Goal: Task Accomplishment & Management: Use online tool/utility

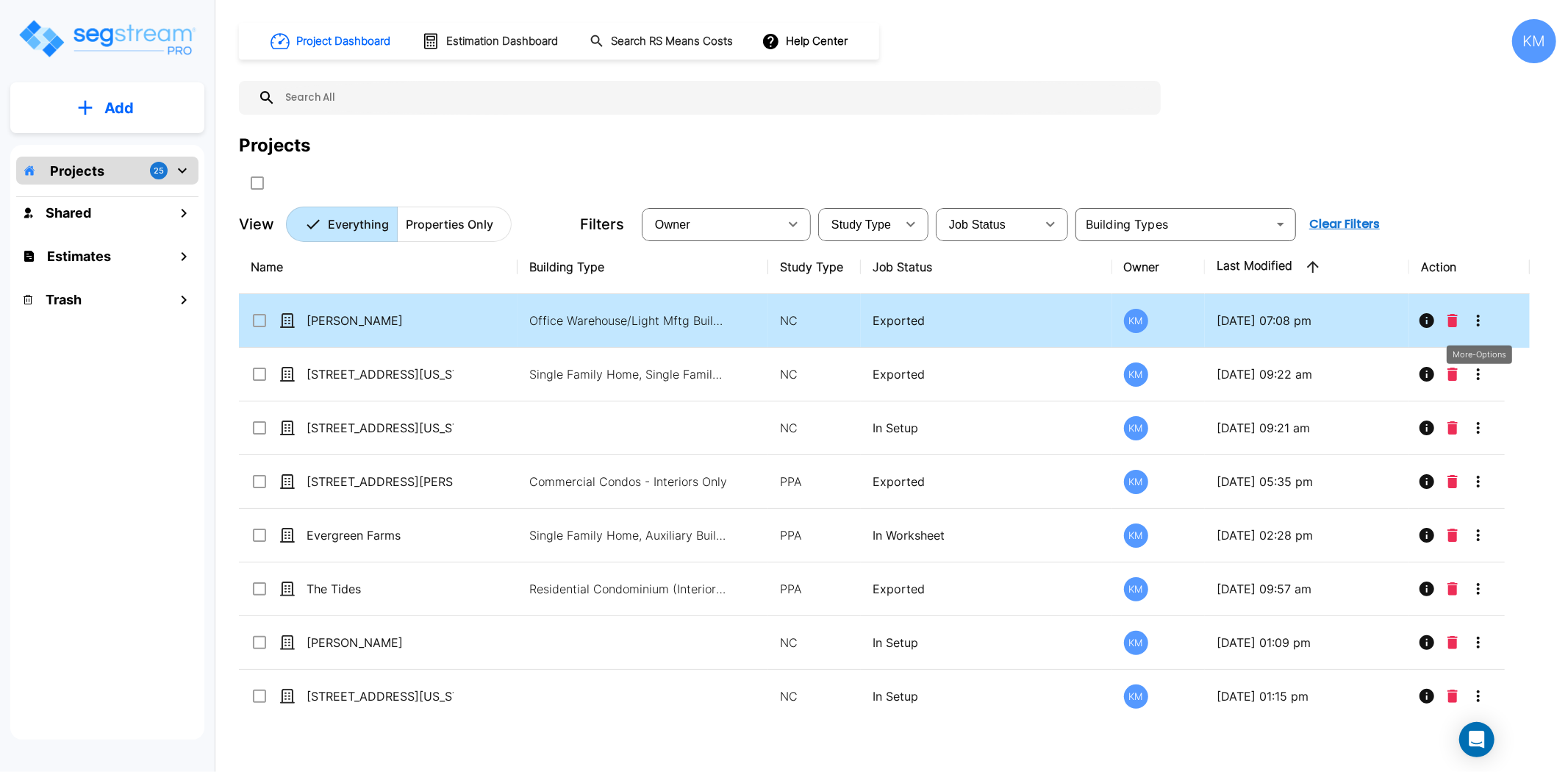
click at [1478, 317] on icon "More-Options" at bounding box center [1478, 320] width 18 height 18
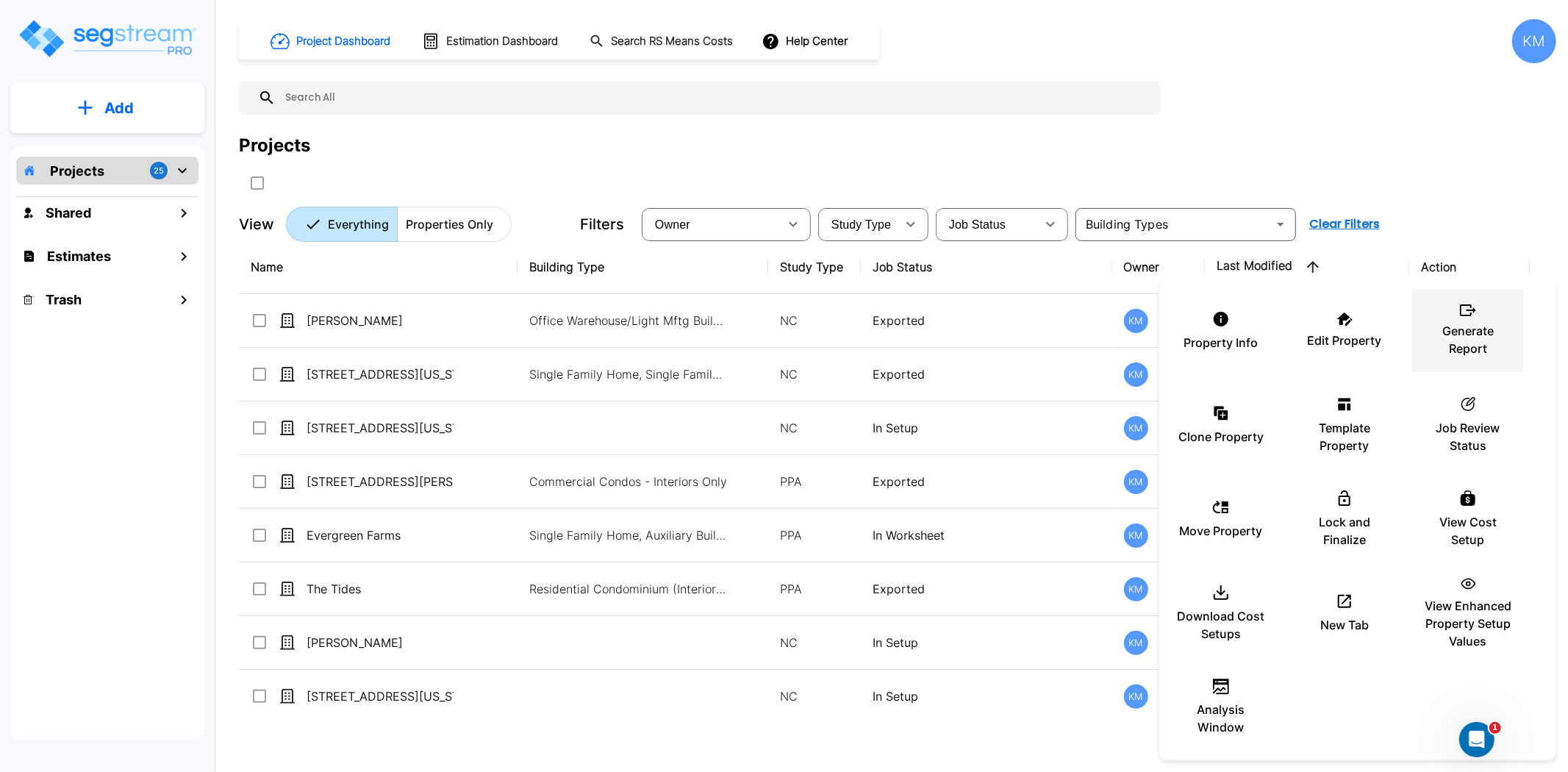
click at [1471, 322] on p "Generate Report" at bounding box center [1468, 340] width 88 height 35
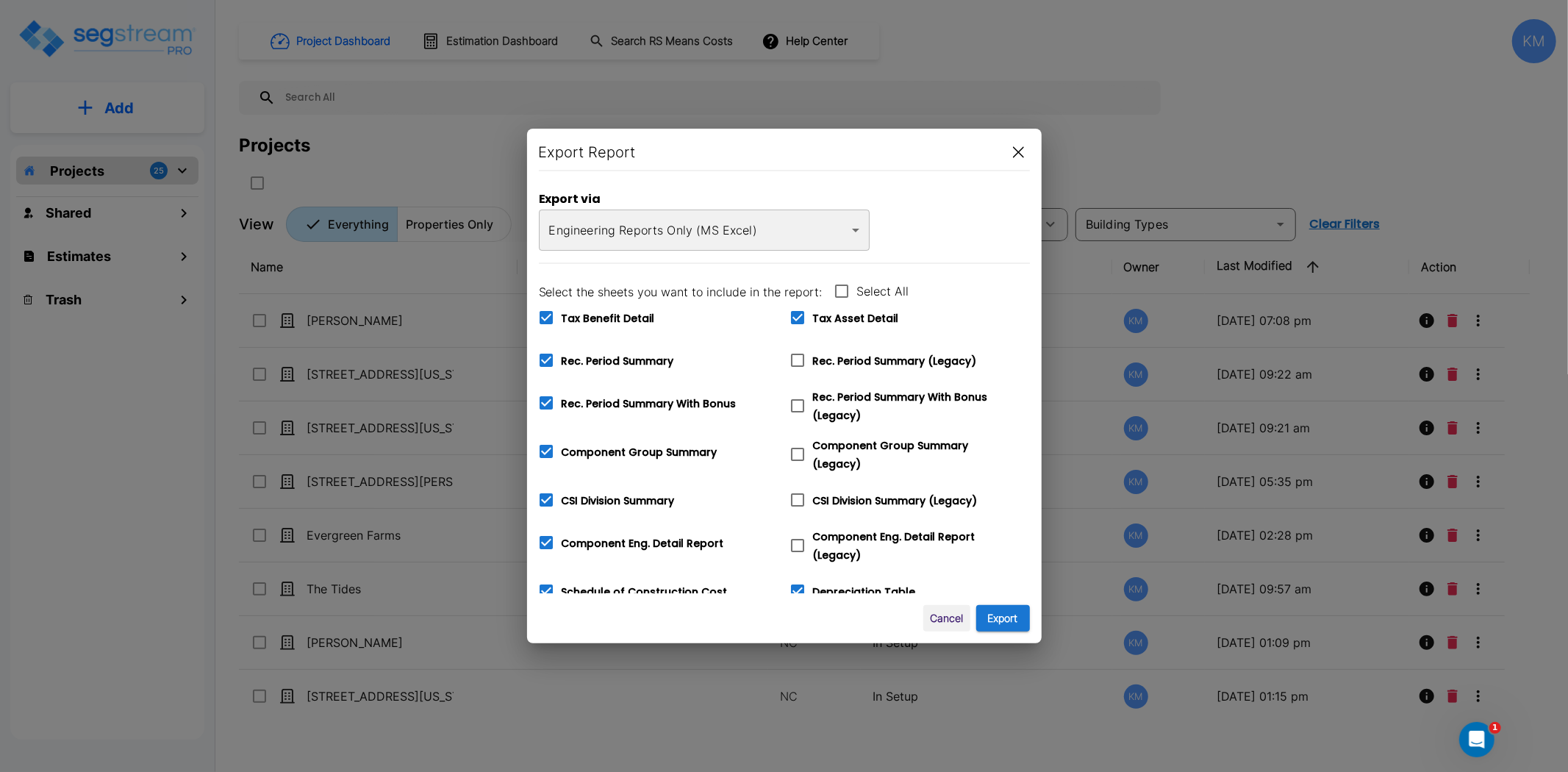
click at [633, 318] on span "Tax Benefit Detail" at bounding box center [609, 318] width 94 height 15
click at [545, 314] on input "Tax Benefit Detail" at bounding box center [537, 308] width 15 height 12
checkbox input "false"
click at [633, 588] on span "Schedule of Construction Cost" at bounding box center [645, 591] width 166 height 15
click at [545, 588] on input "Schedule of Construction Cost" at bounding box center [537, 582] width 15 height 12
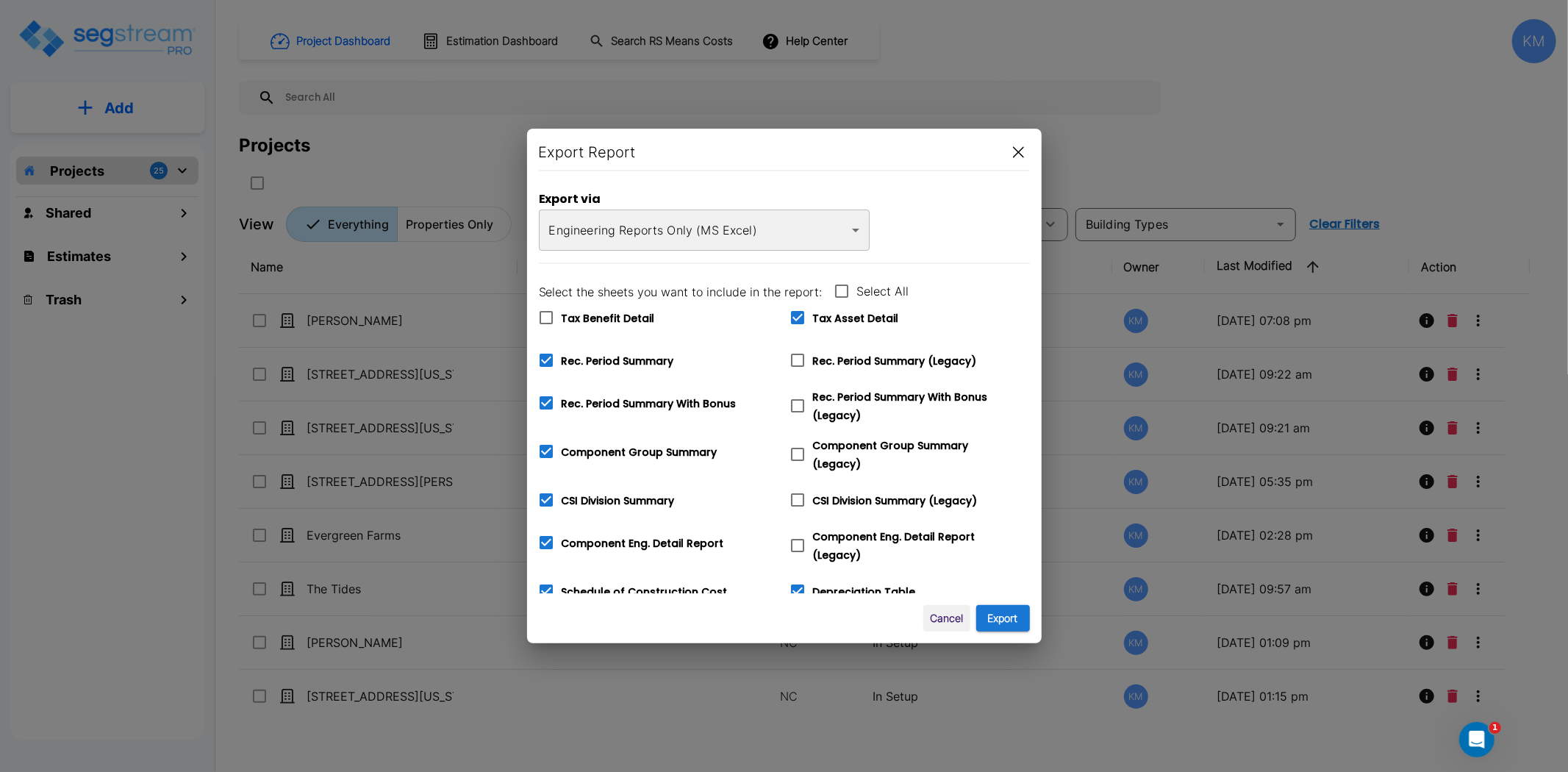
checkbox input "false"
click at [821, 584] on span "Depreciation Table" at bounding box center [864, 591] width 103 height 15
click at [797, 582] on input "Depreciation Table" at bounding box center [789, 582] width 15 height 12
checkbox input "false"
click at [848, 314] on span "Tax Asset Detail" at bounding box center [856, 318] width 86 height 15
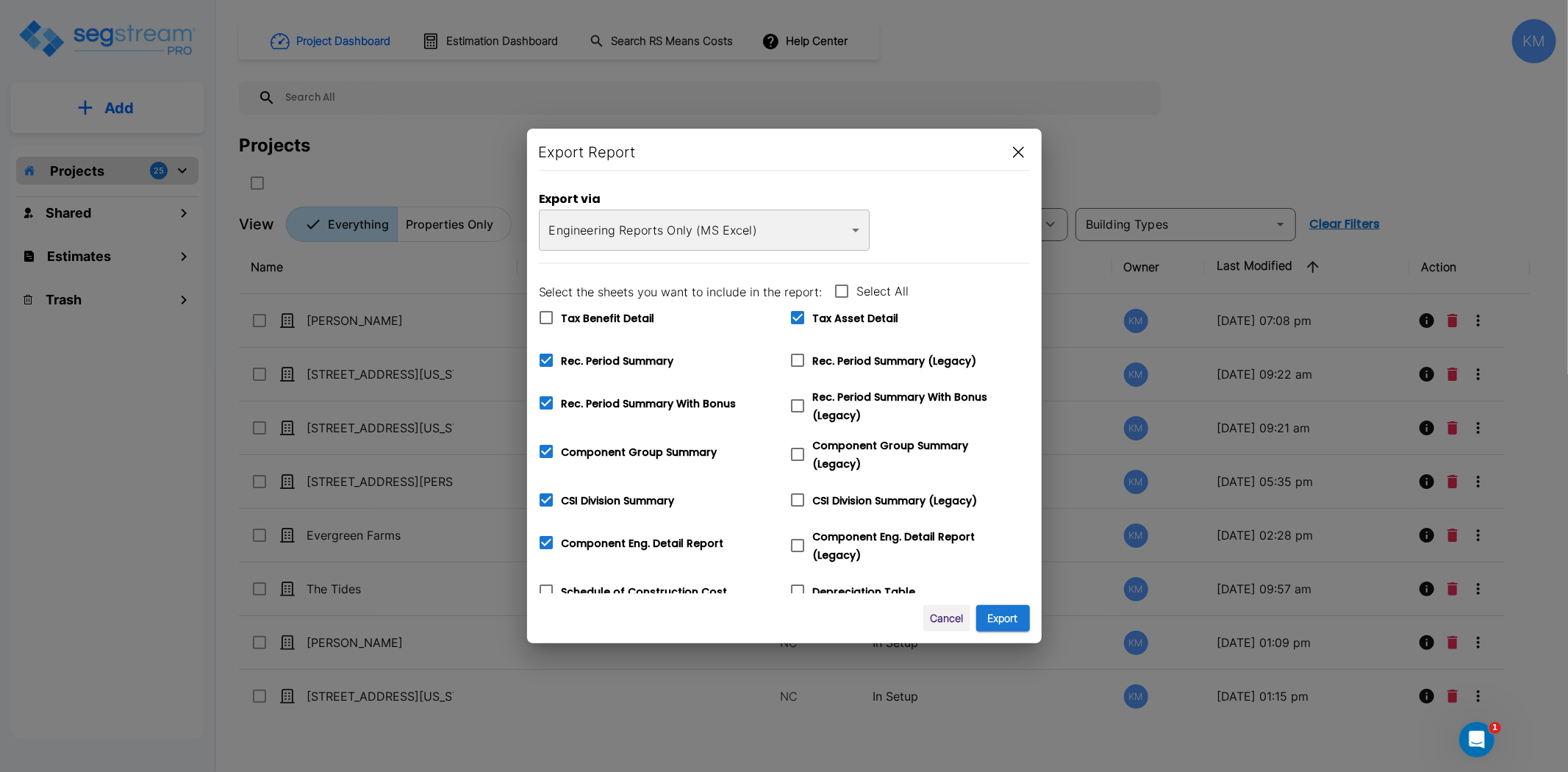
click at [797, 314] on input "Tax Asset Detail" at bounding box center [789, 308] width 15 height 12
checkbox input "false"
click at [613, 324] on span "Tax Benefit Detail" at bounding box center [609, 318] width 94 height 15
click at [545, 314] on input "Tax Benefit Detail" at bounding box center [537, 308] width 15 height 12
checkbox input "true"
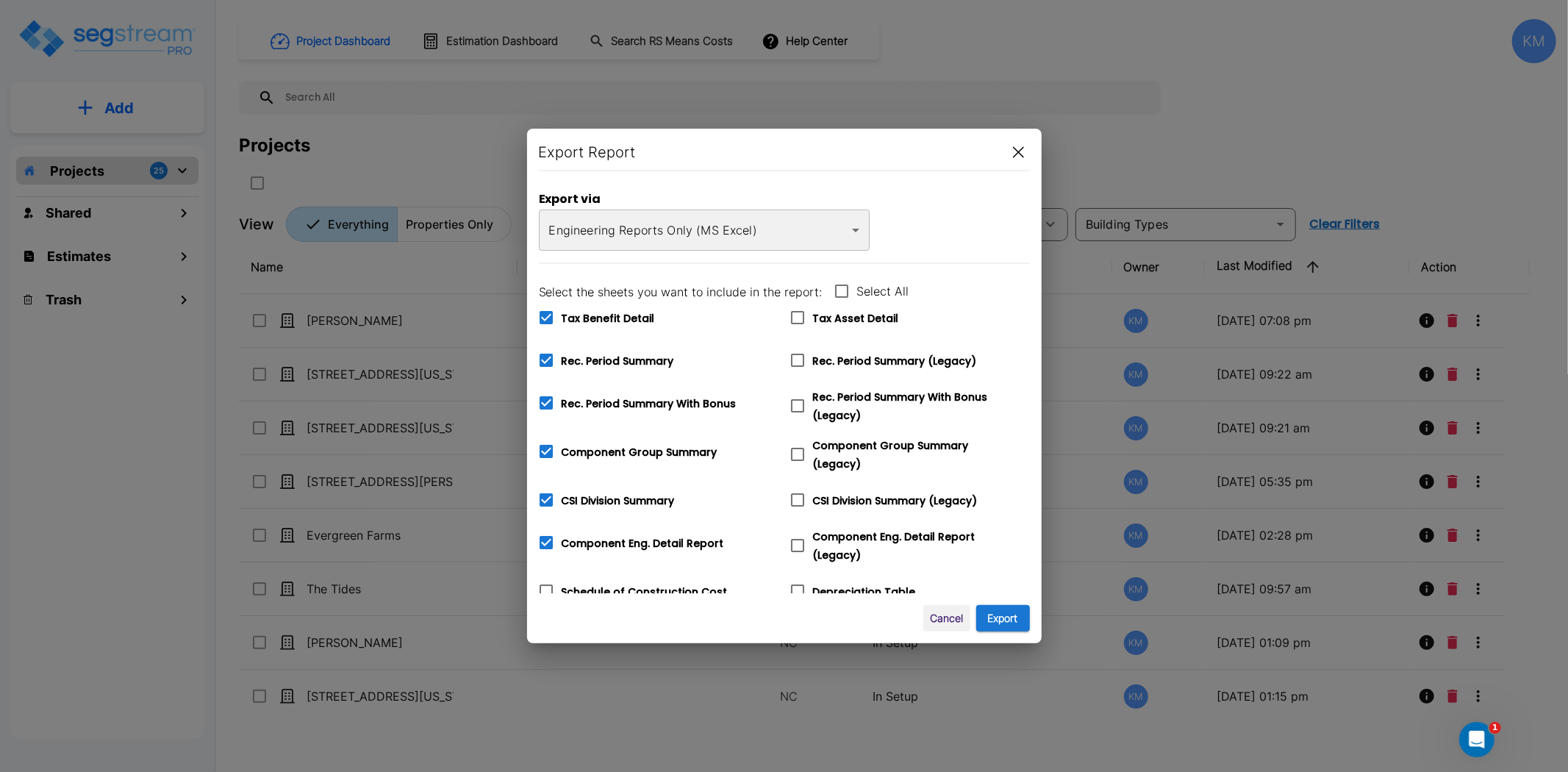
click at [723, 228] on body "× Your report is being generated. Be patient! × We're working on your Modificat…" at bounding box center [784, 386] width 1568 height 772
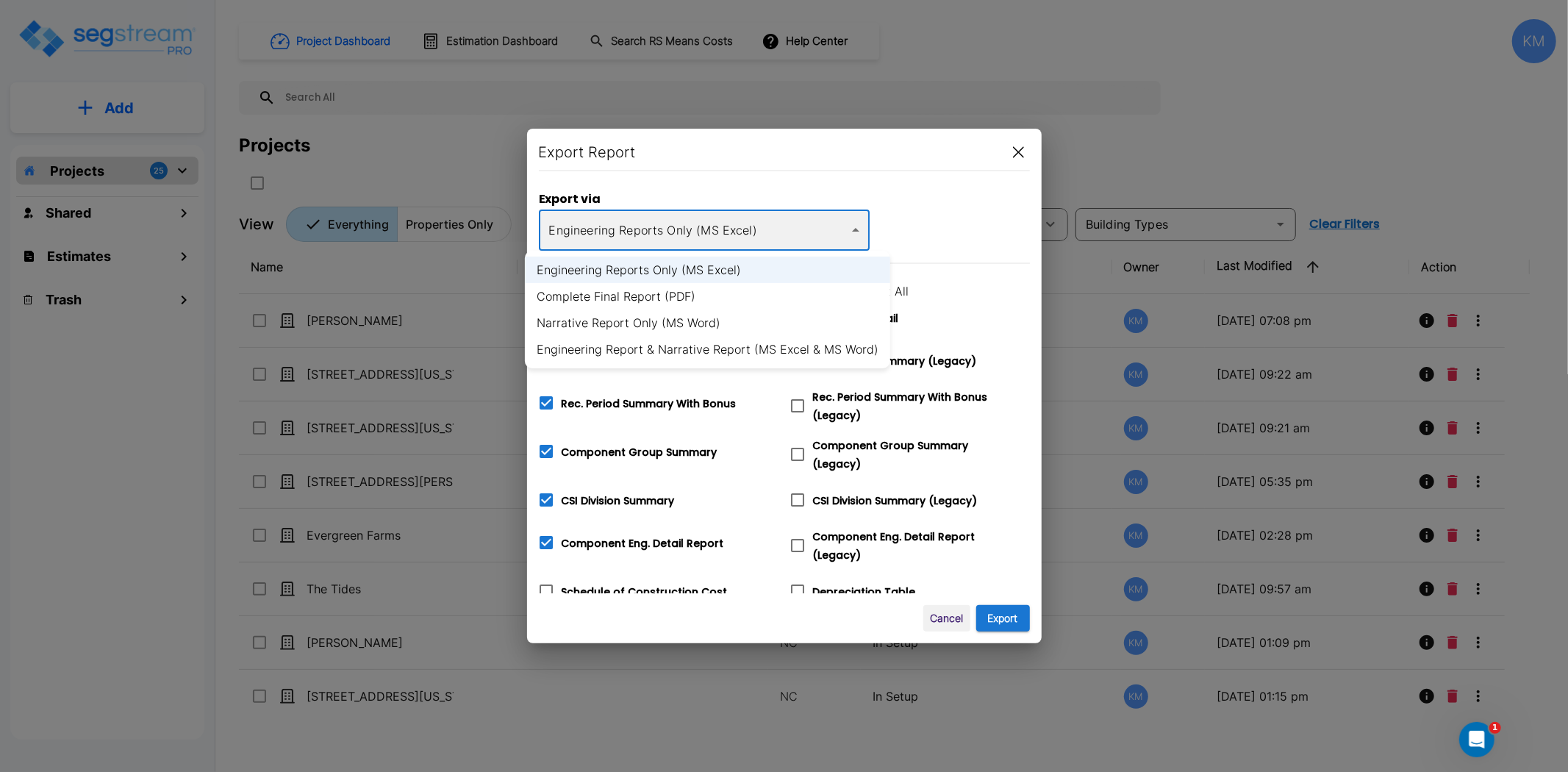
click at [680, 297] on li "Complete Final Report (PDF)" at bounding box center [708, 296] width 366 height 27
type input "pdf"
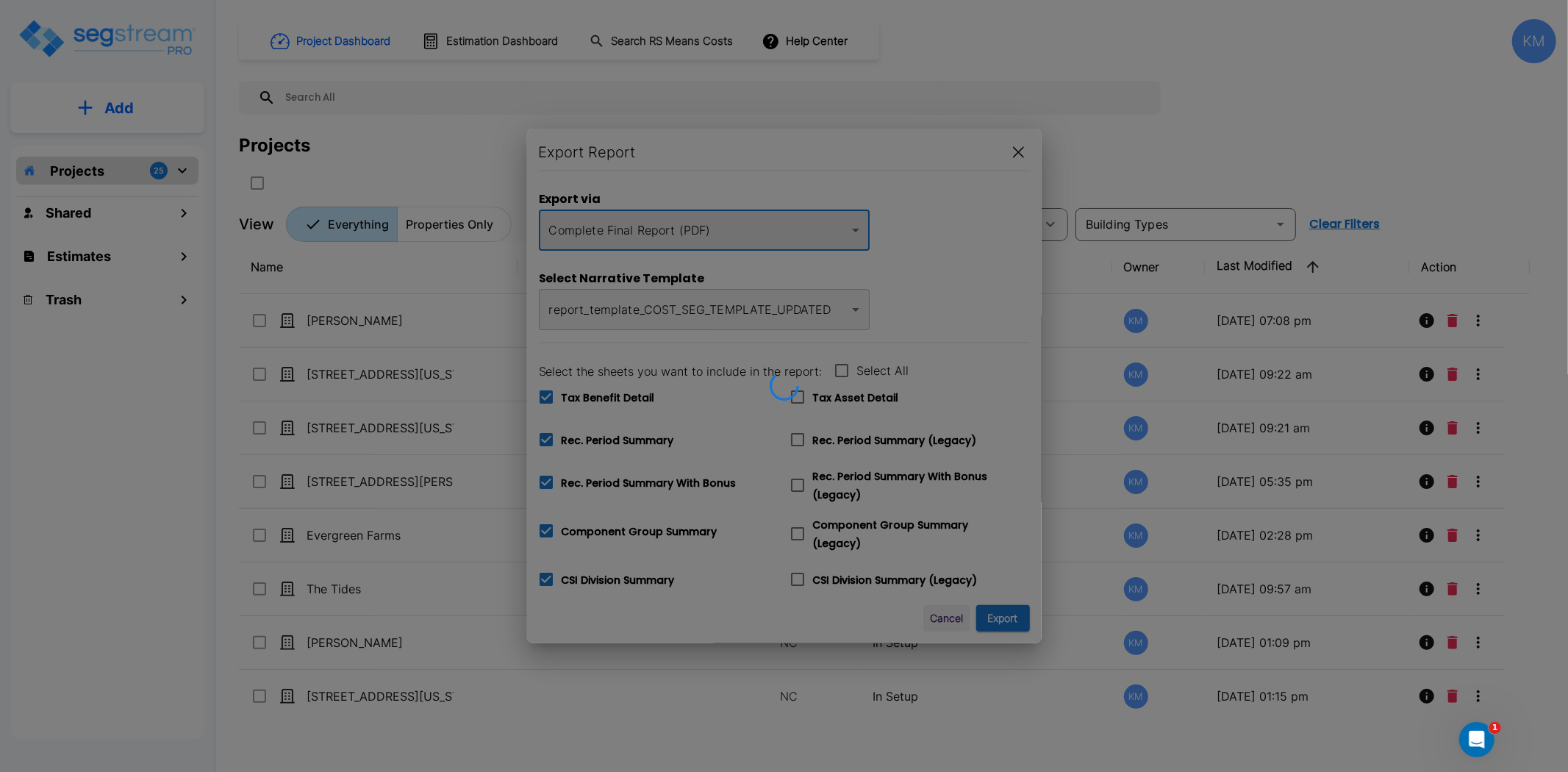
checkbox input "true"
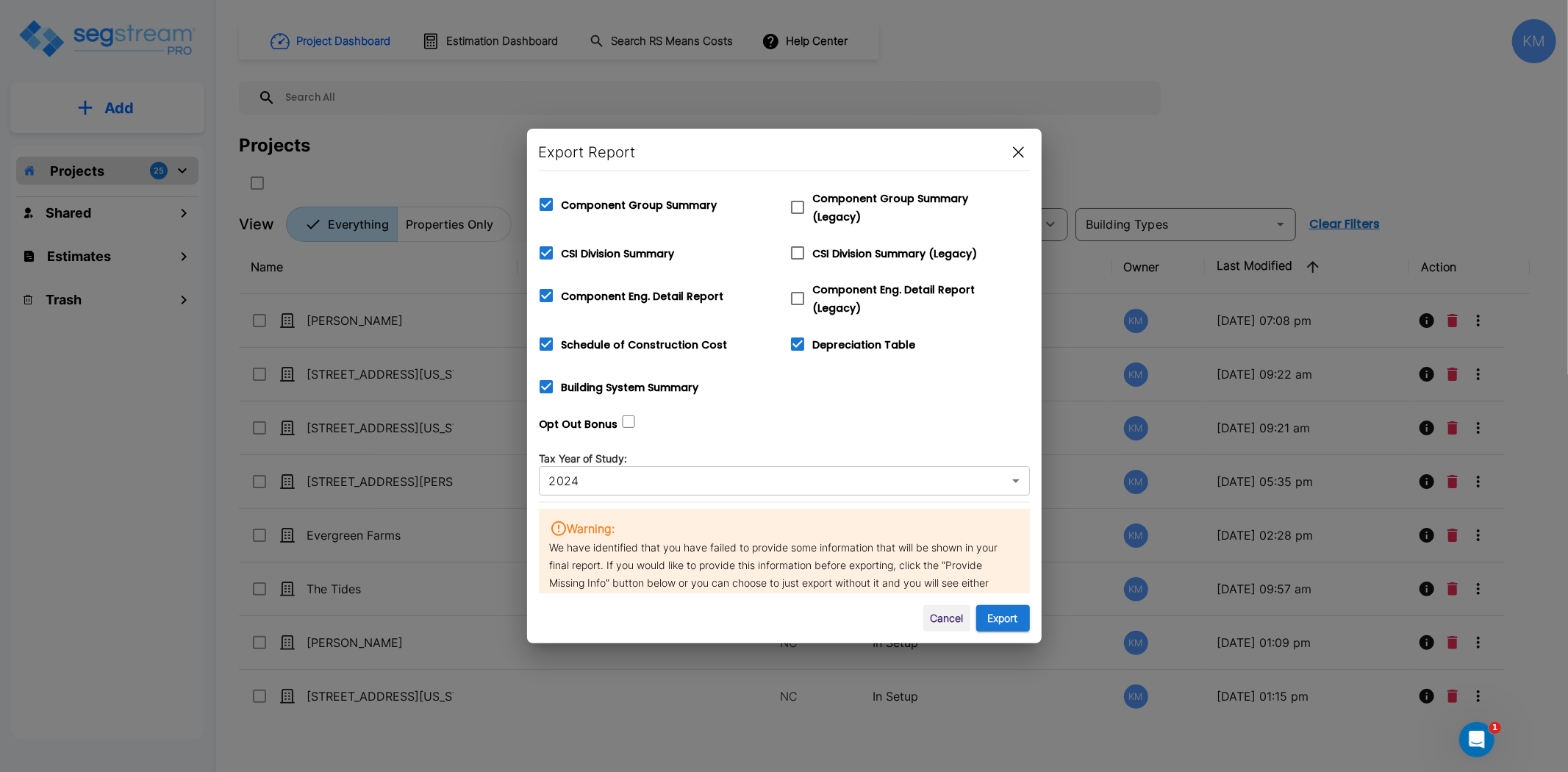
scroll to position [613, 0]
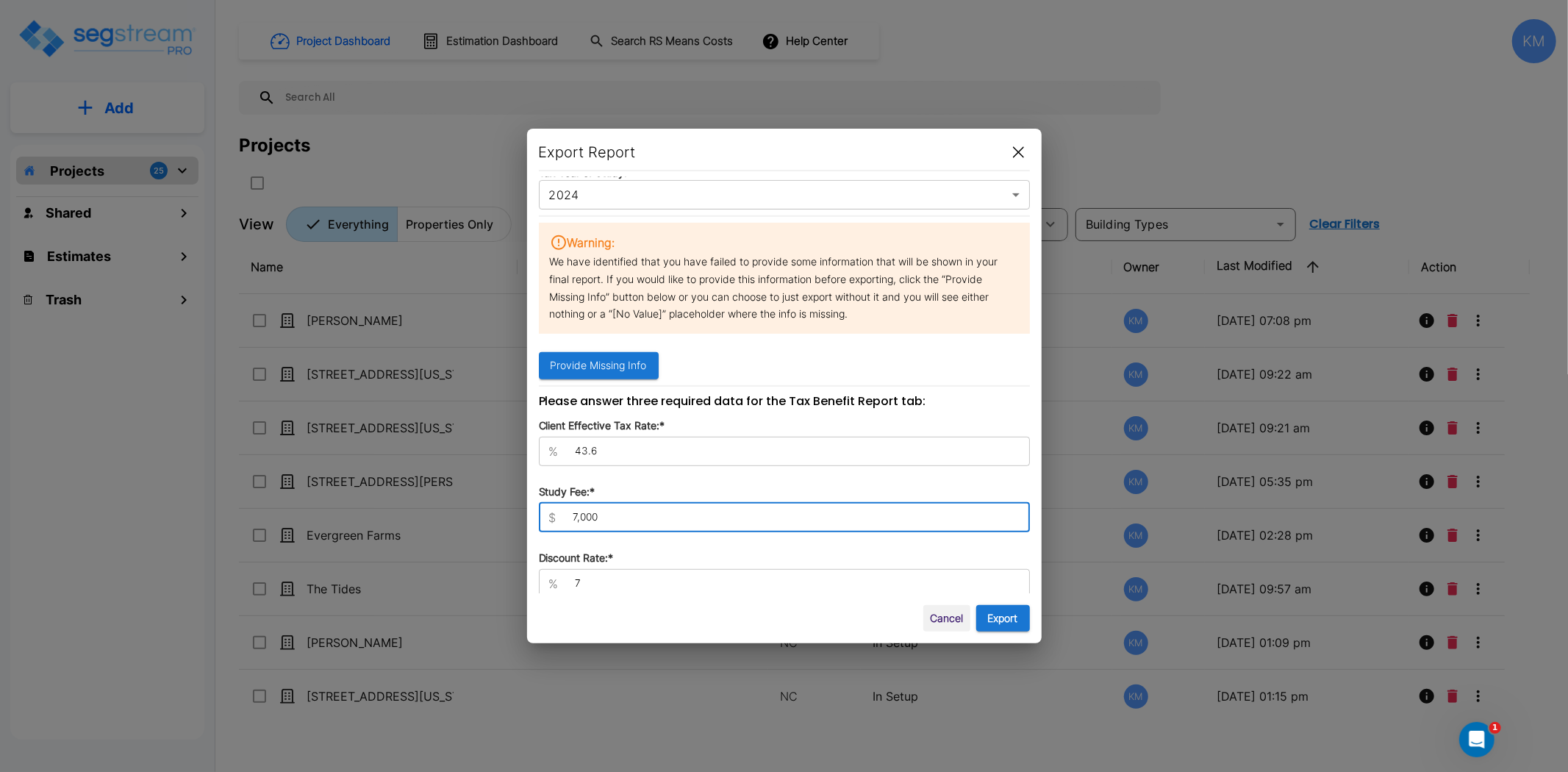
drag, startPoint x: 701, startPoint y: 504, endPoint x: 547, endPoint y: 503, distance: 154.0
click at [547, 503] on div "$ 7,000 ​" at bounding box center [784, 517] width 491 height 29
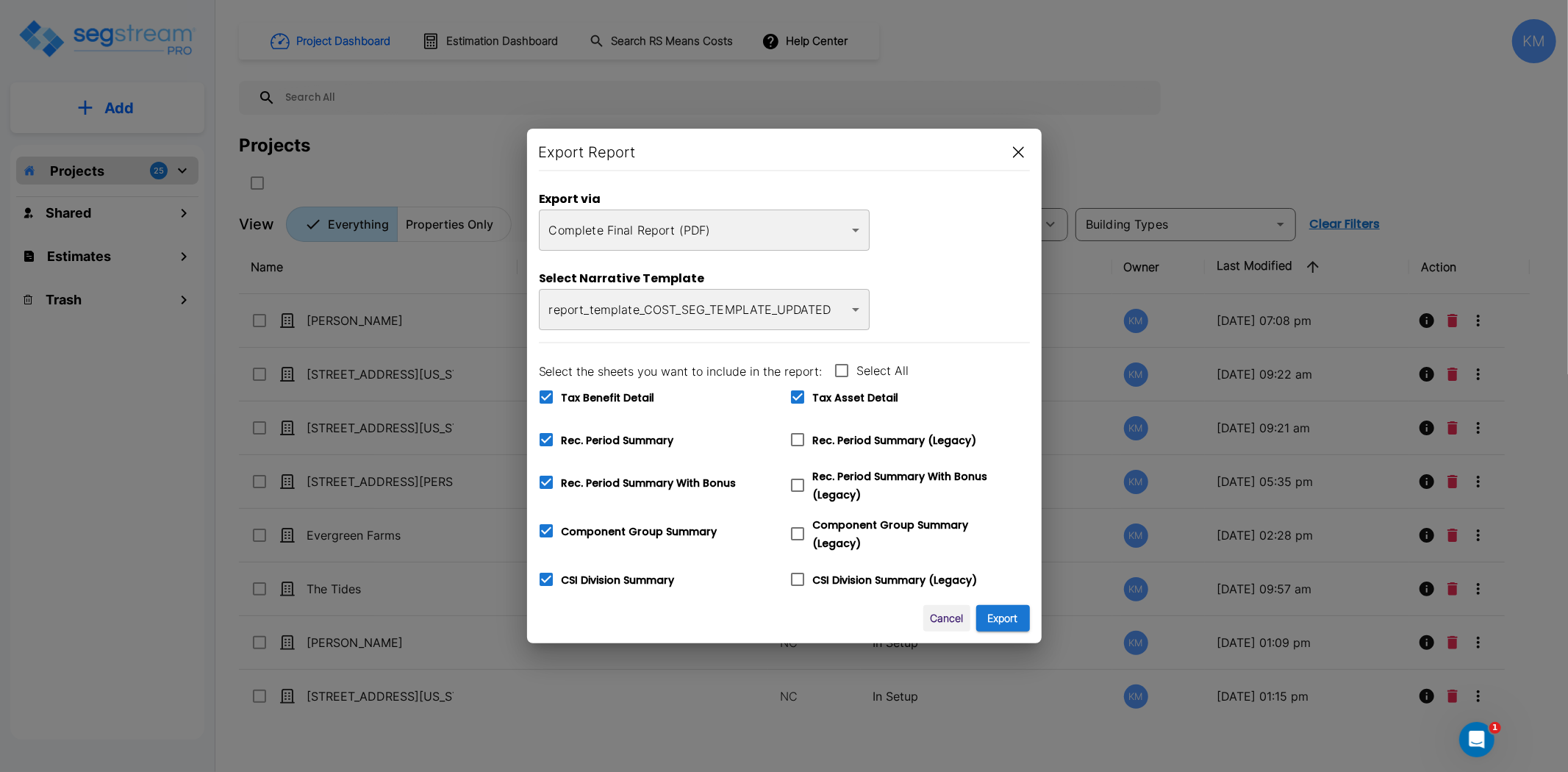
click at [863, 398] on span "Tax Asset Detail" at bounding box center [856, 397] width 86 height 15
click at [797, 394] on input "Tax Asset Detail" at bounding box center [789, 388] width 15 height 12
checkbox input "false"
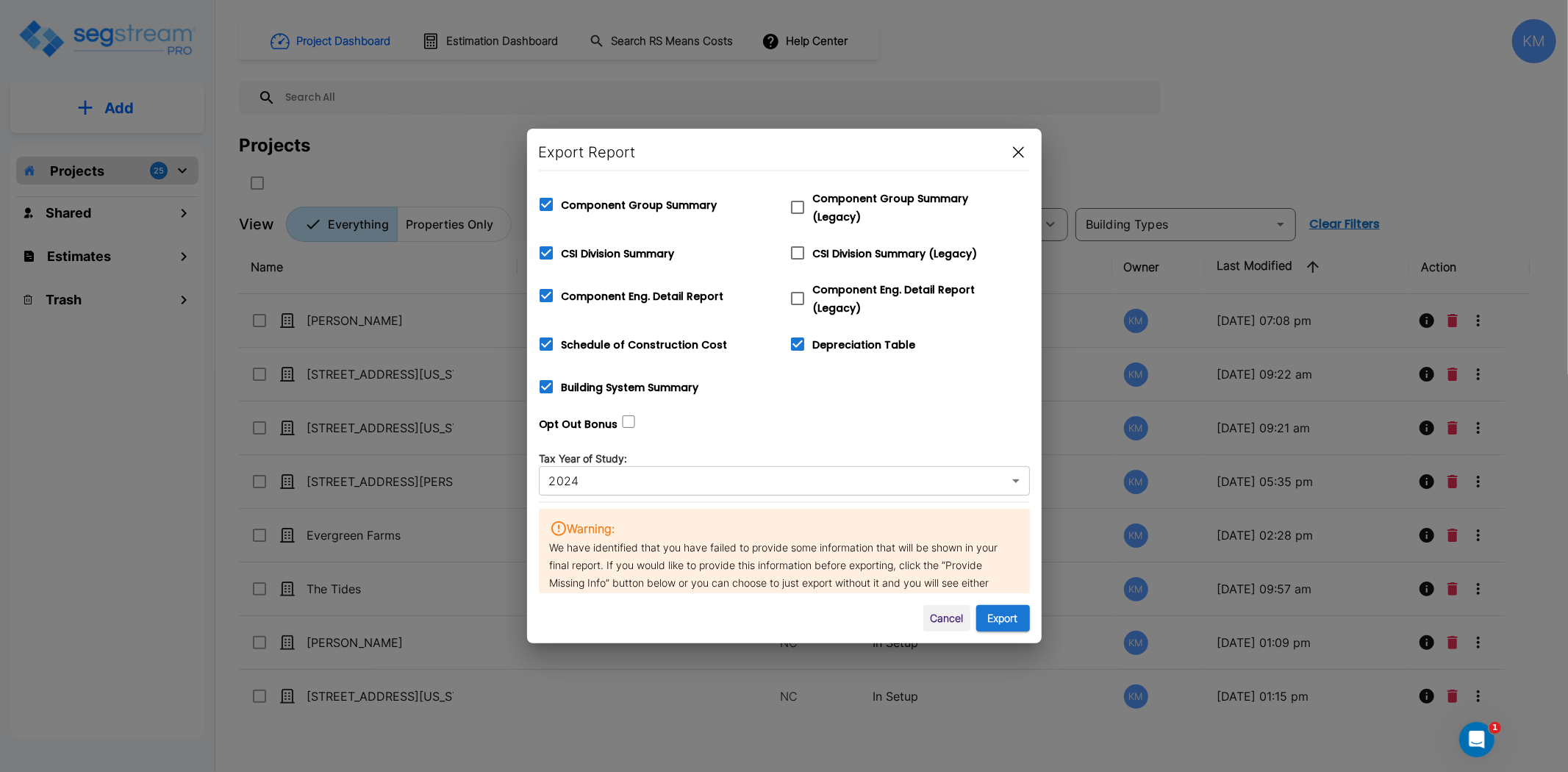
click at [844, 338] on span "Depreciation Table" at bounding box center [864, 344] width 103 height 15
click at [797, 338] on input "Depreciation Table" at bounding box center [789, 335] width 15 height 12
checkbox input "false"
drag, startPoint x: 672, startPoint y: 375, endPoint x: 673, endPoint y: 349, distance: 26.0
click at [672, 380] on span "Building System Summary" at bounding box center [630, 387] width 137 height 15
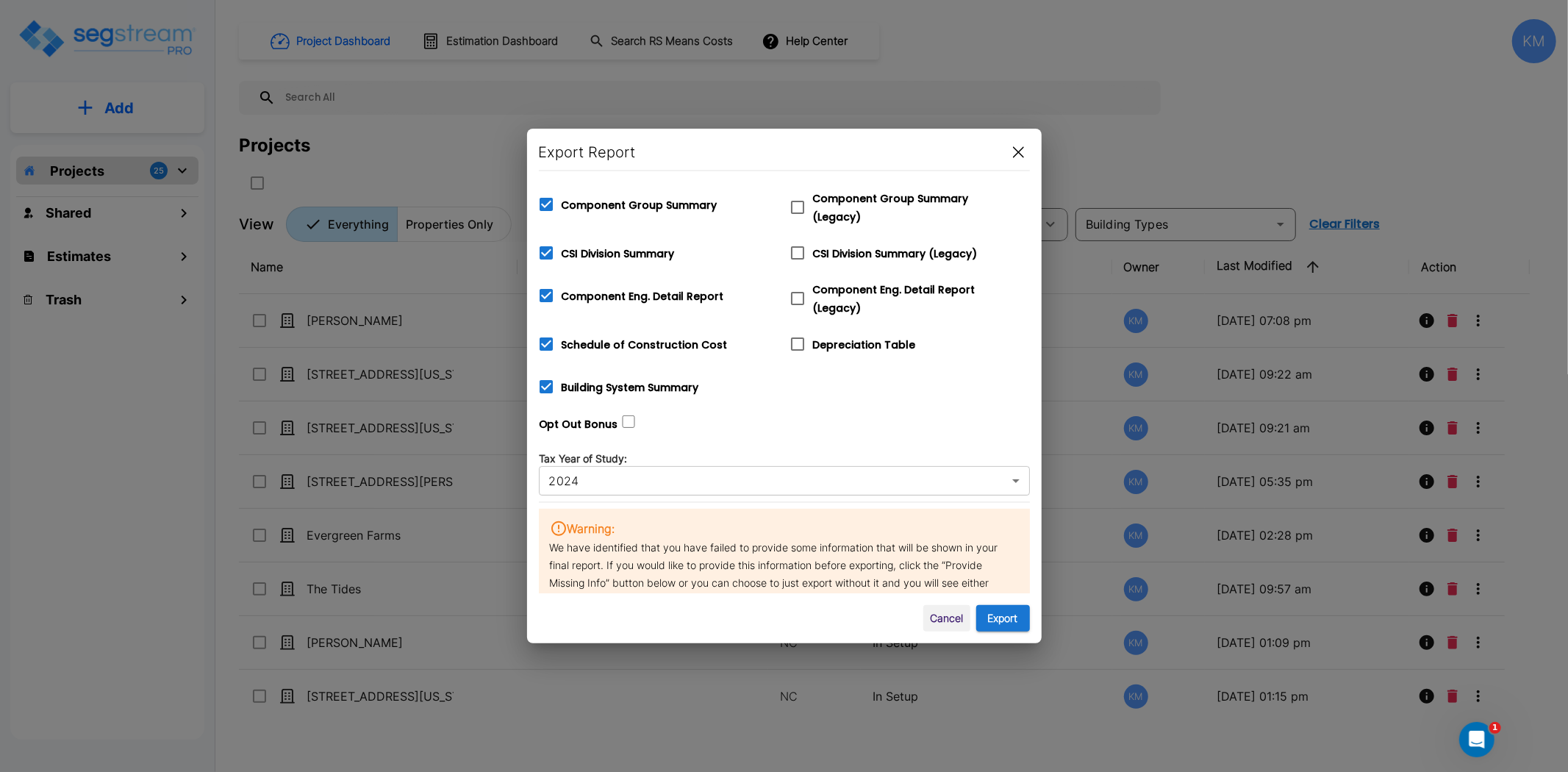
click at [545, 375] on input "Building System Summary" at bounding box center [537, 377] width 15 height 12
checkbox input "false"
click at [673, 329] on label "Schedule of Construction Cost" at bounding box center [629, 344] width 197 height 31
click at [545, 329] on input "Schedule of Construction Cost" at bounding box center [537, 335] width 15 height 12
checkbox input "false"
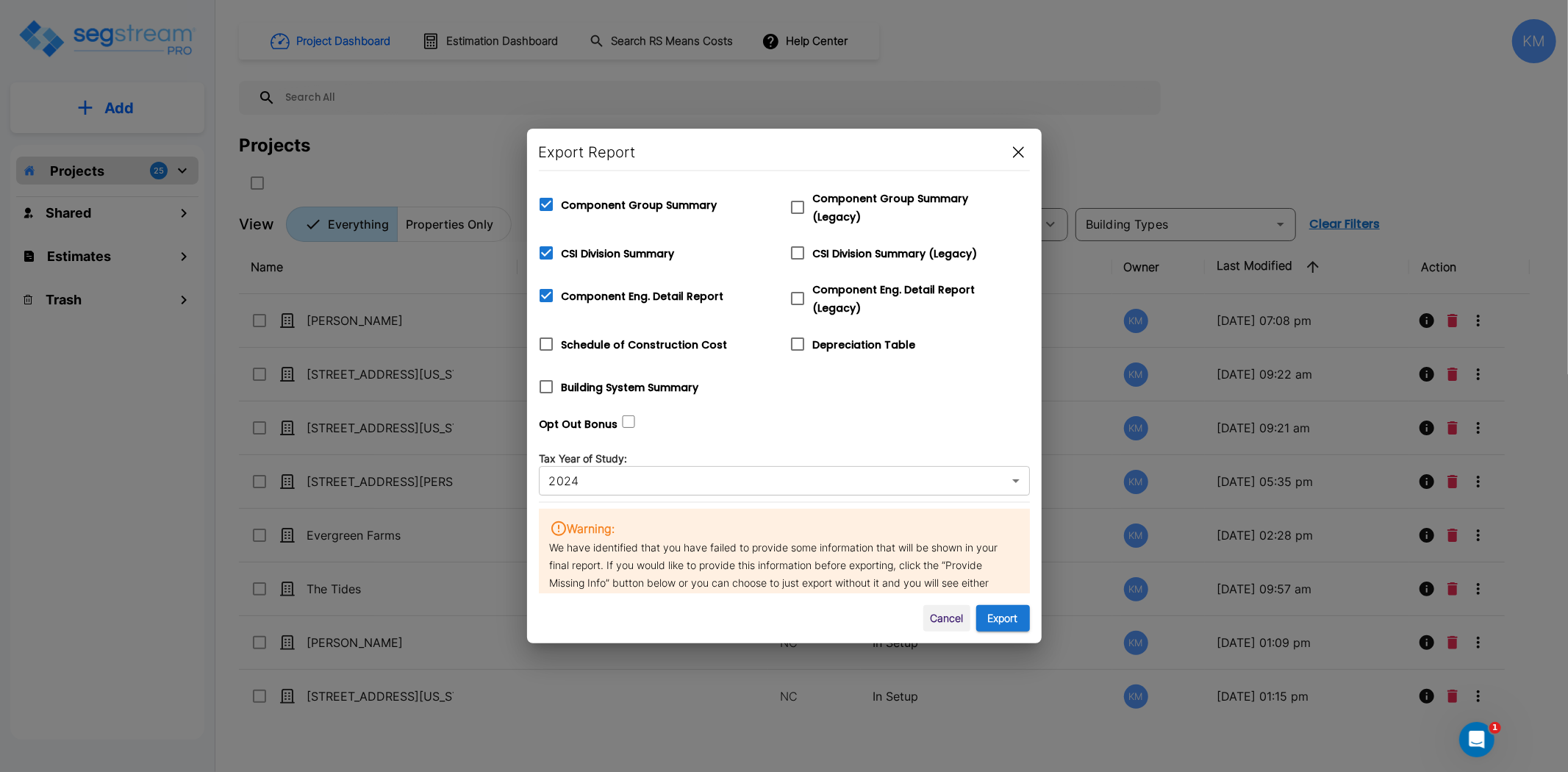
click at [672, 380] on span "Building System Summary" at bounding box center [630, 387] width 137 height 15
click at [545, 376] on input "Building System Summary" at bounding box center [537, 377] width 15 height 12
click at [676, 380] on span "Building System Summary" at bounding box center [630, 387] width 137 height 15
click at [545, 378] on input "Building System Summary" at bounding box center [537, 377] width 15 height 12
checkbox input "false"
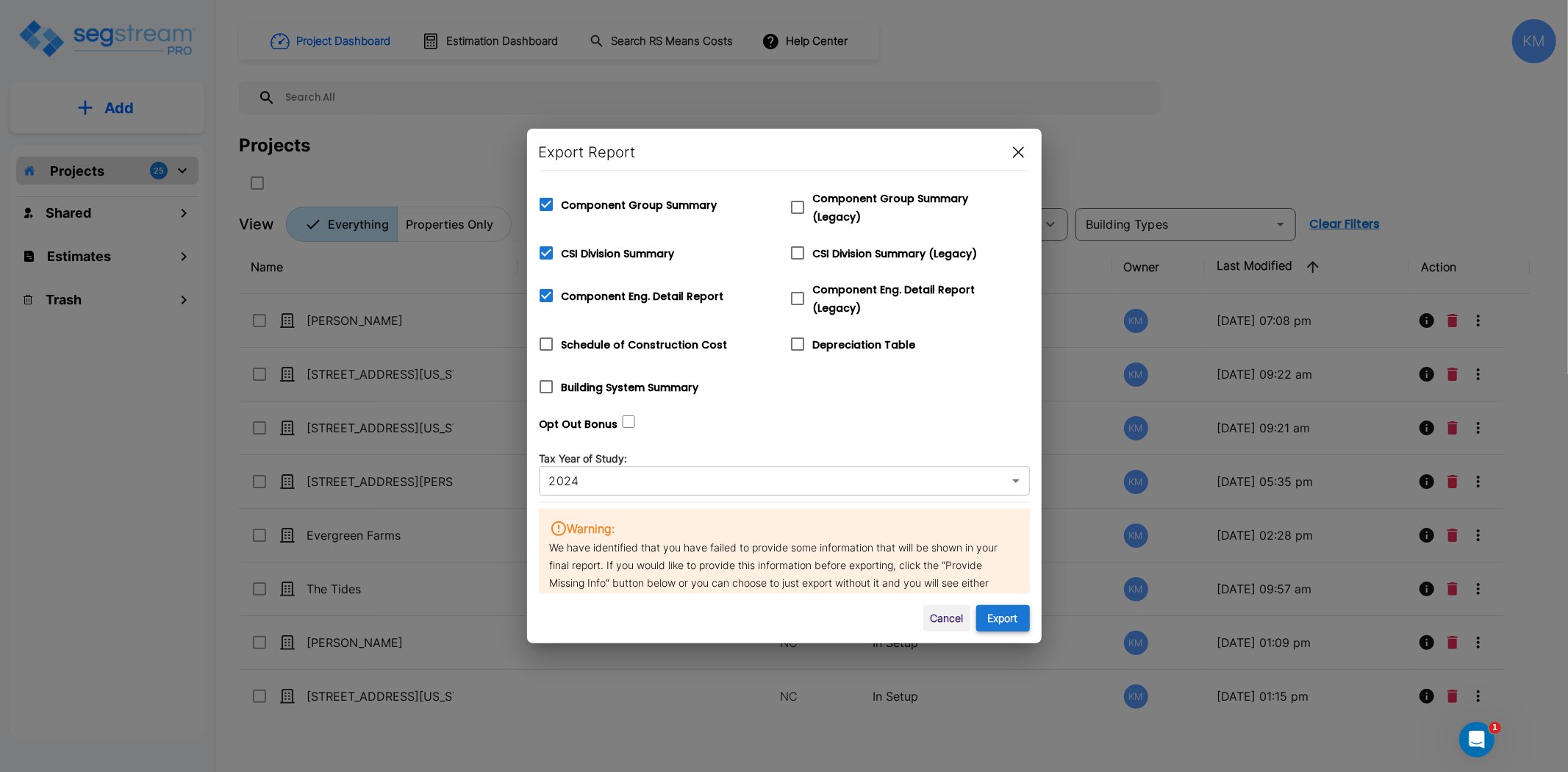
click at [1004, 625] on button "Export" at bounding box center [1003, 618] width 54 height 27
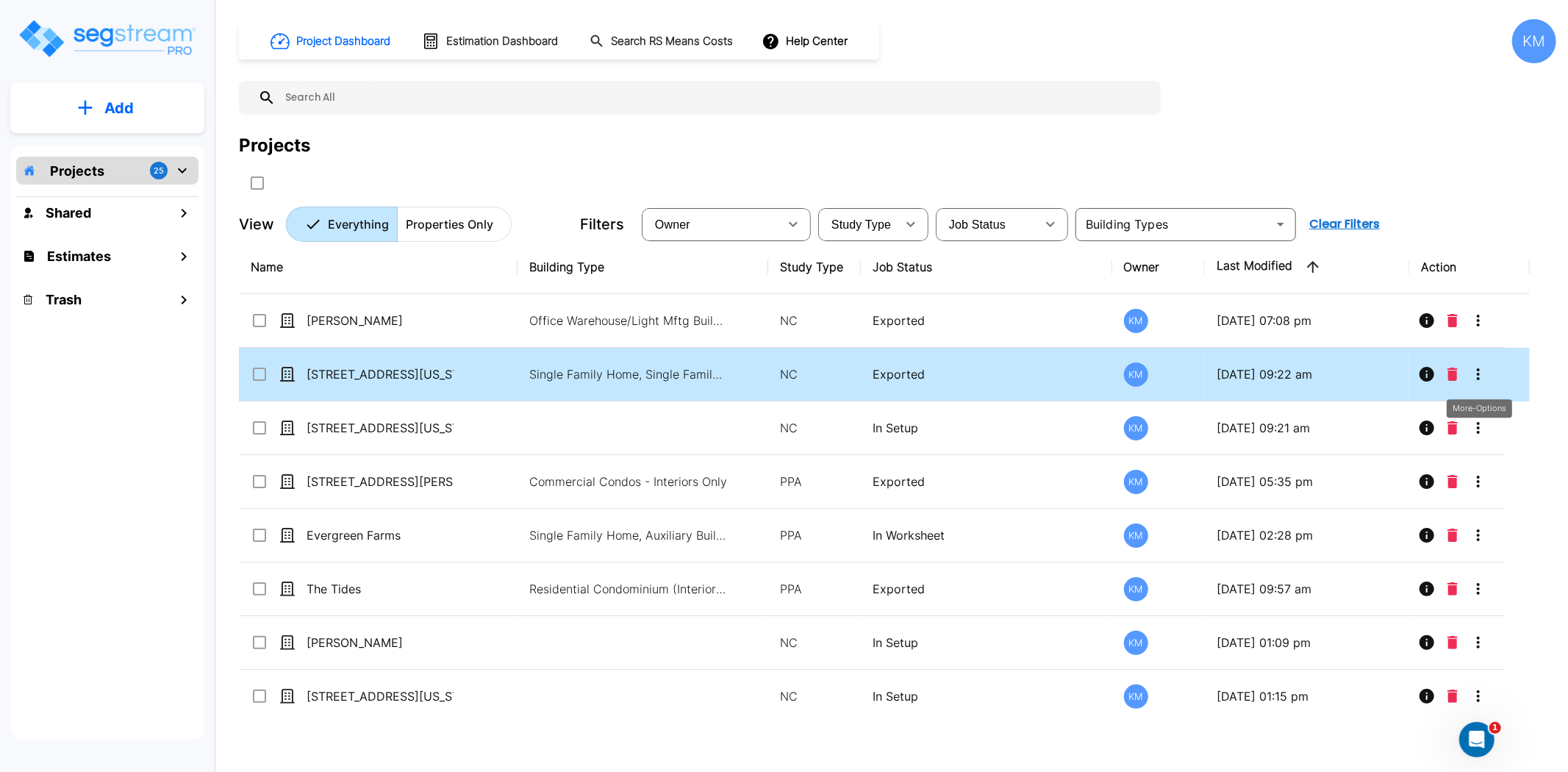
click at [1481, 370] on icon "More-Options" at bounding box center [1478, 374] width 18 height 18
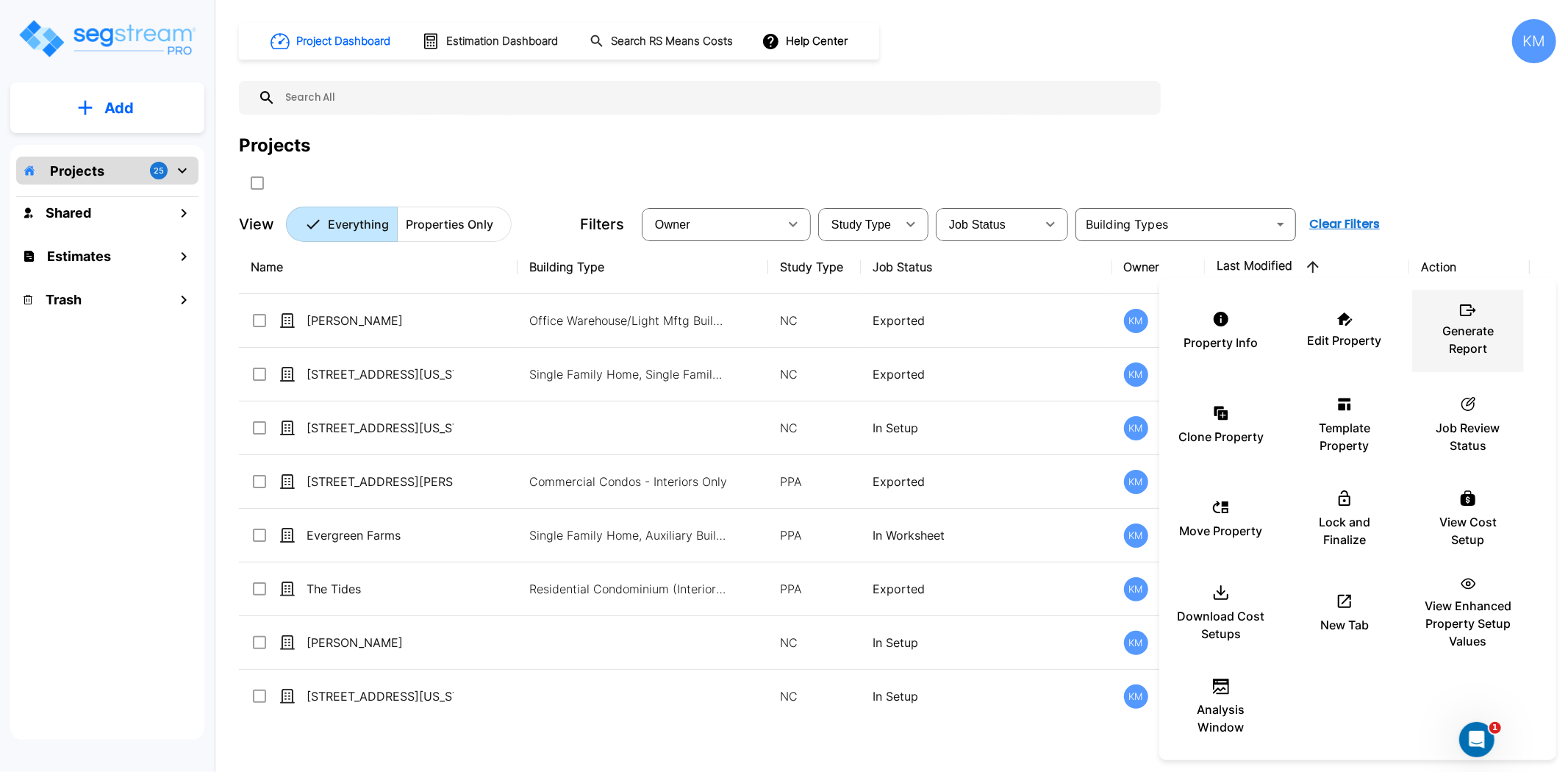
click at [1466, 340] on p "Generate Report" at bounding box center [1468, 340] width 88 height 35
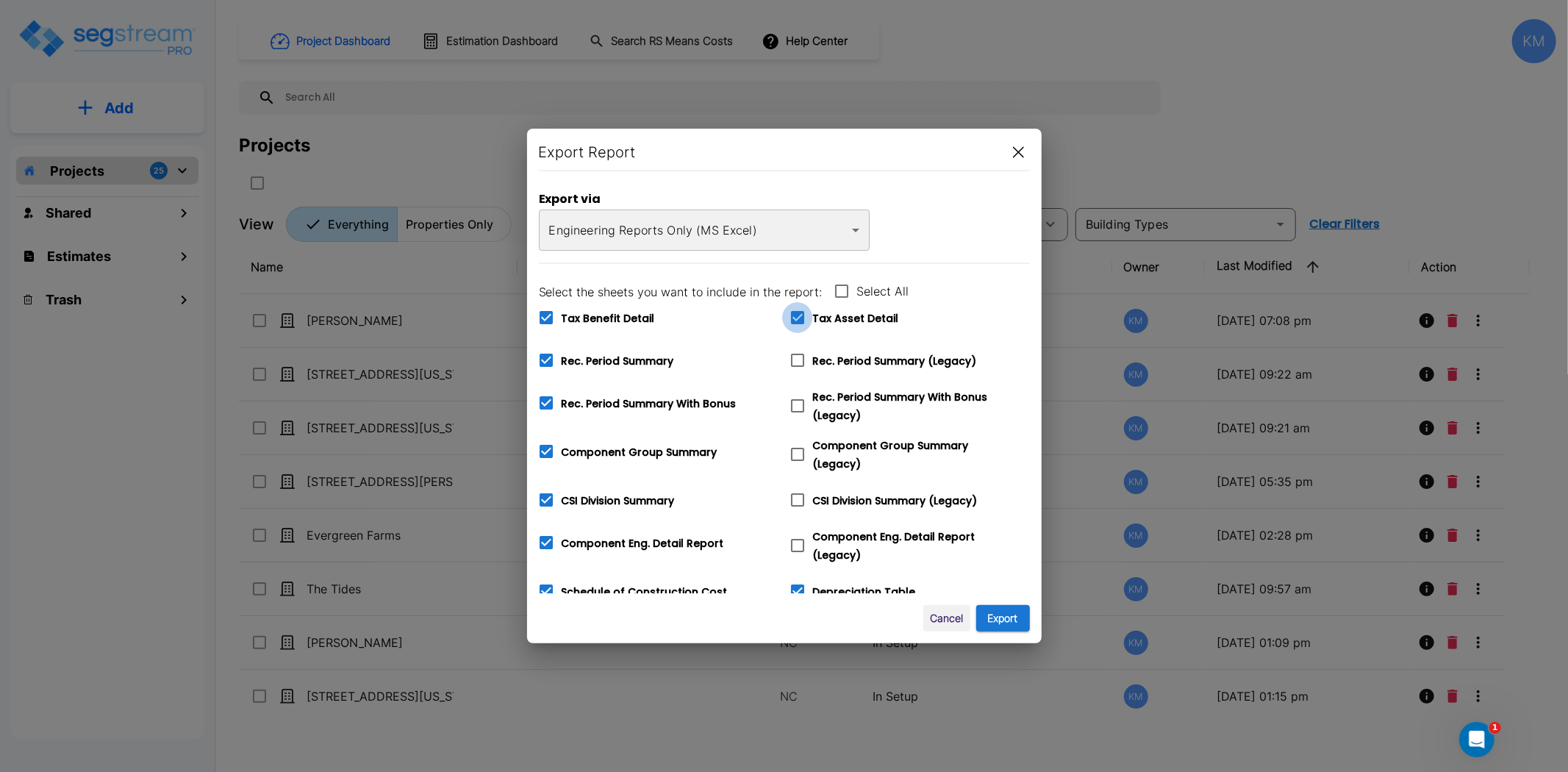
click at [807, 320] on span at bounding box center [797, 317] width 31 height 31
click at [797, 314] on input "Tax Asset Detail" at bounding box center [789, 308] width 15 height 12
checkbox input "false"
click at [572, 364] on span "Rec. Period Summary" at bounding box center [618, 360] width 113 height 15
click at [545, 357] on input "Rec. Period Summary" at bounding box center [537, 351] width 15 height 12
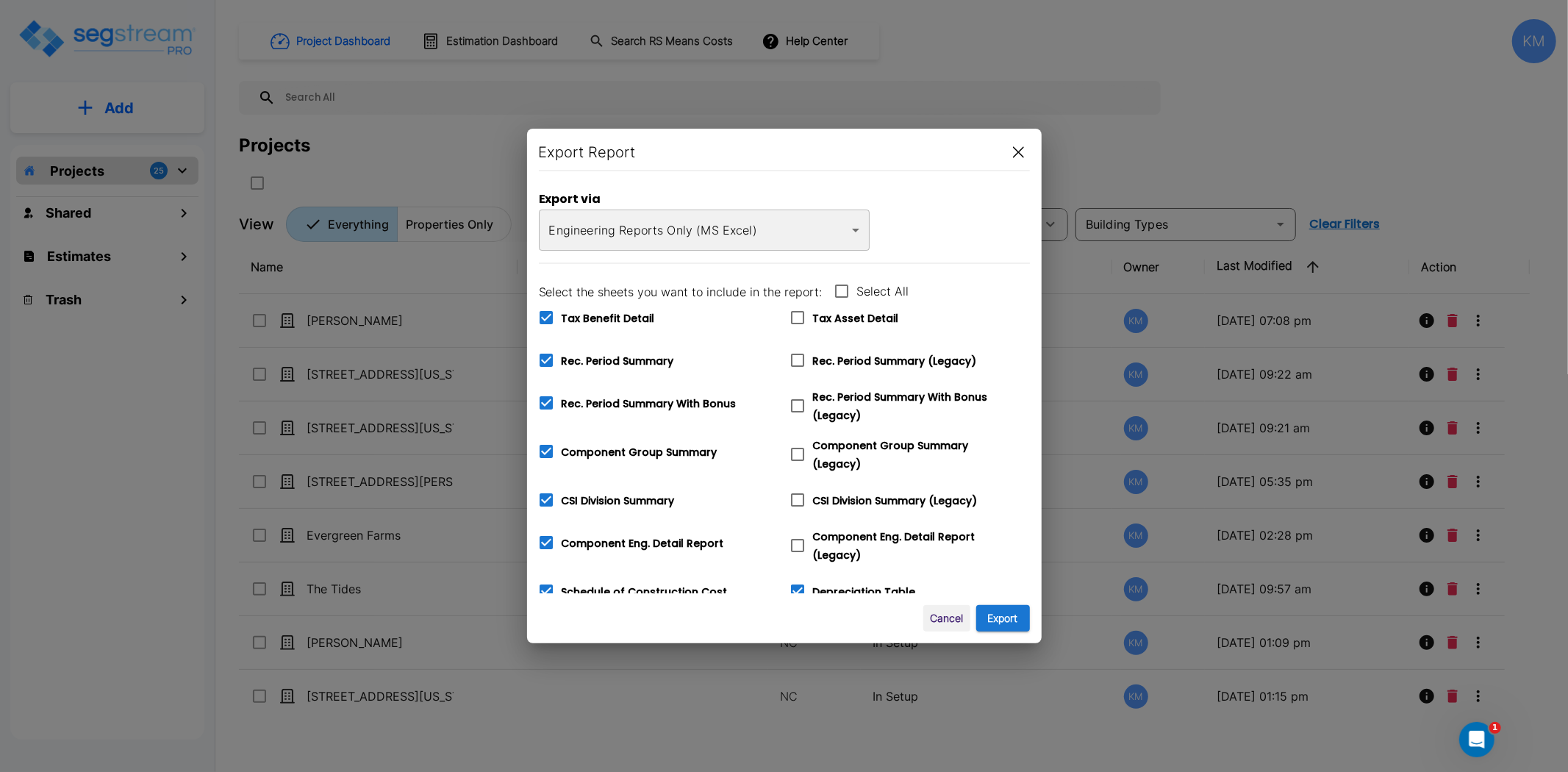
checkbox input "false"
click at [566, 402] on span "Rec. Period Summary With Bonus" at bounding box center [649, 403] width 175 height 15
click at [545, 400] on input "Rec. Period Summary With Bonus" at bounding box center [537, 393] width 15 height 12
checkbox input "false"
drag, startPoint x: 562, startPoint y: 435, endPoint x: 562, endPoint y: 452, distance: 17.0
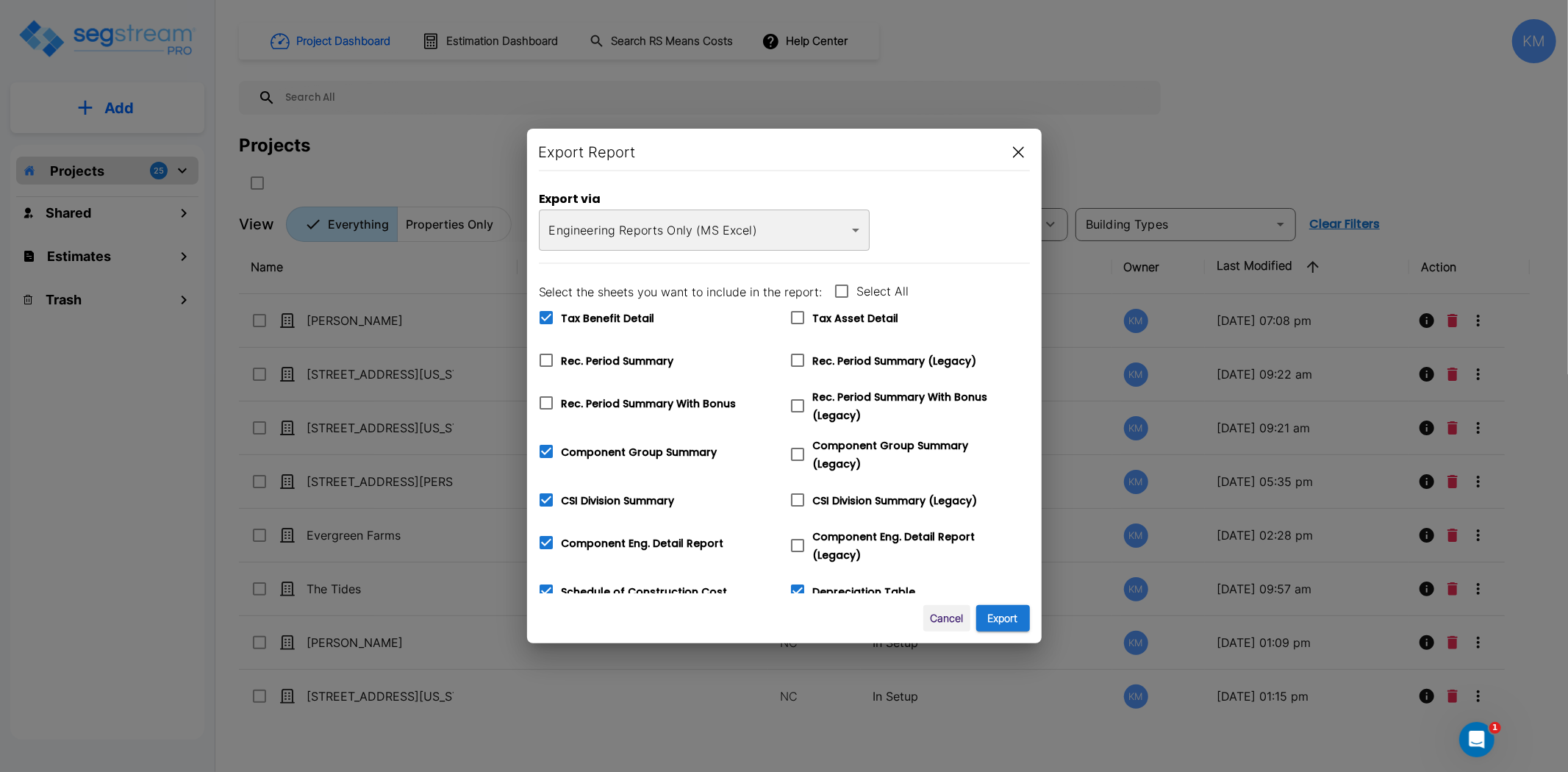
click at [562, 438] on div "Component Group Summary" at bounding box center [653, 448] width 251 height 48
click at [563, 462] on label "Component Group Summary" at bounding box center [624, 452] width 187 height 31
click at [545, 448] on input "Component Group Summary" at bounding box center [537, 442] width 15 height 12
click at [577, 454] on span "Component Group Summary" at bounding box center [639, 452] width 156 height 15
click at [545, 448] on input "Component Group Summary" at bounding box center [537, 442] width 15 height 12
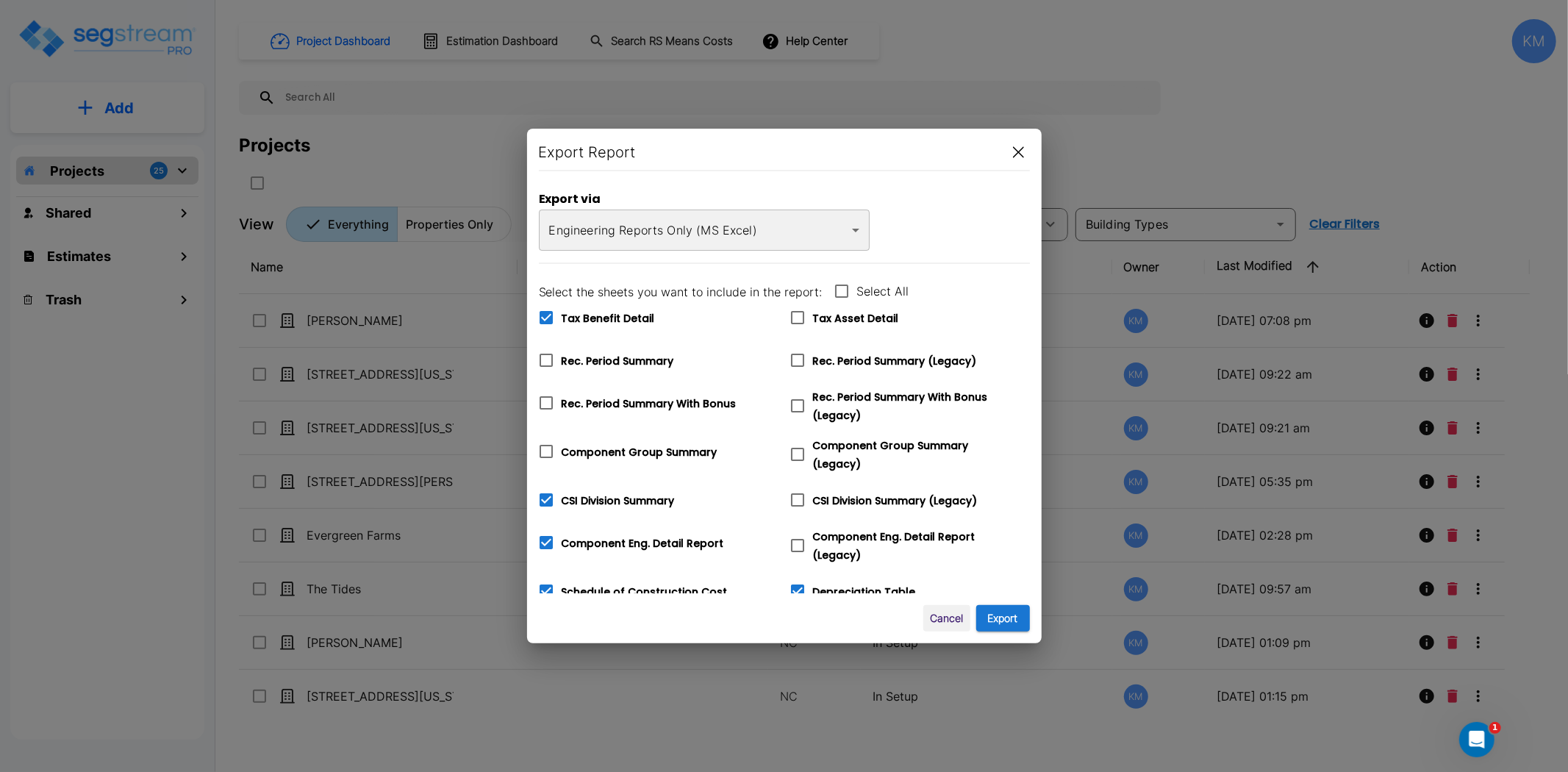
checkbox input "true"
click at [586, 498] on span "CSI Division Summary" at bounding box center [619, 500] width 113 height 15
click at [545, 497] on input "CSI Division Summary" at bounding box center [537, 491] width 15 height 12
checkbox input "false"
click at [591, 465] on label "Component Group Summary" at bounding box center [624, 452] width 187 height 31
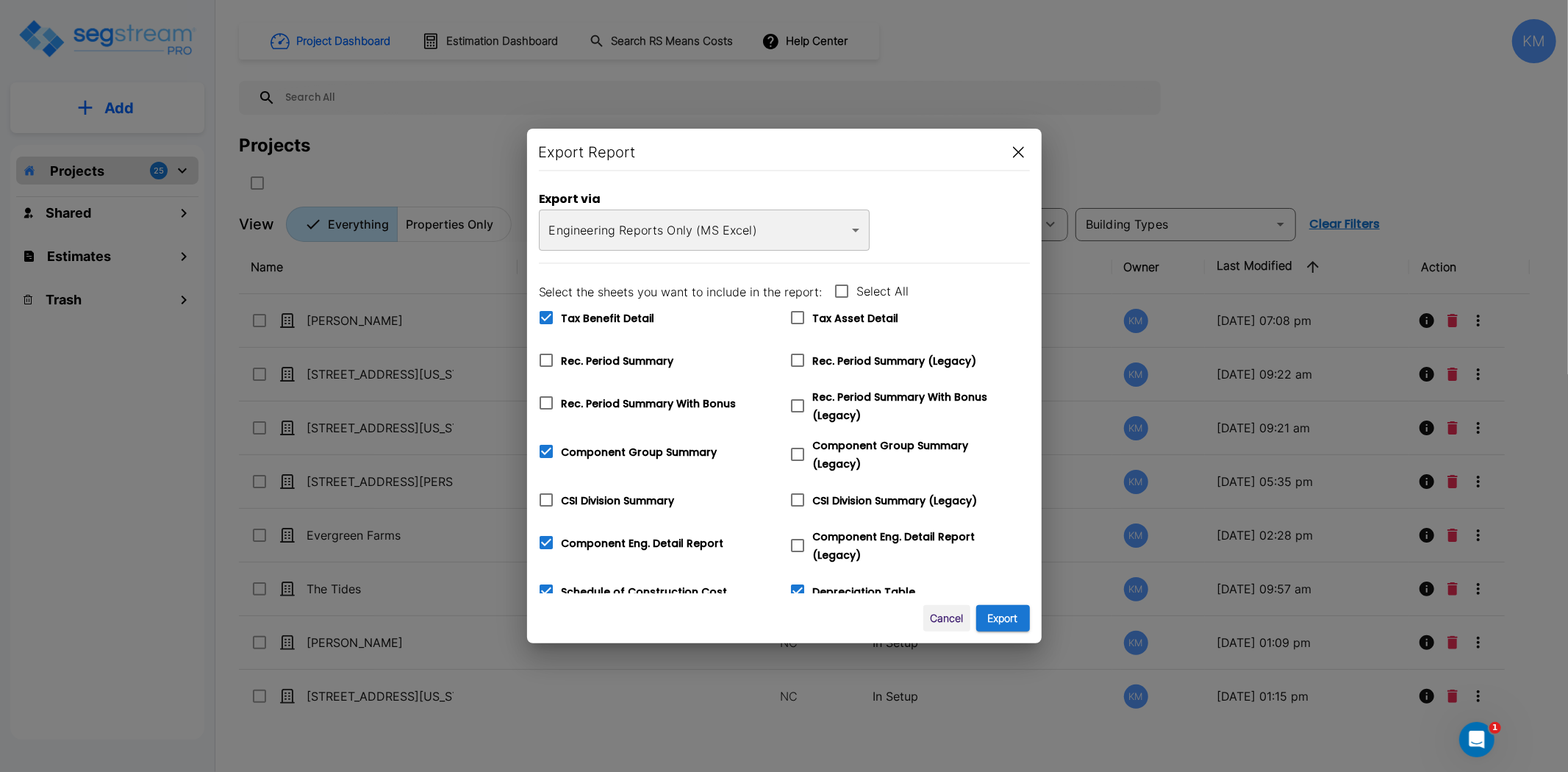
click at [545, 448] on input "Component Group Summary" at bounding box center [537, 442] width 15 height 12
checkbox input "false"
click at [591, 536] on span "Component Eng. Detail Report" at bounding box center [643, 543] width 163 height 15
click at [545, 532] on input "Component Eng. Detail Report" at bounding box center [537, 533] width 15 height 12
checkbox input "false"
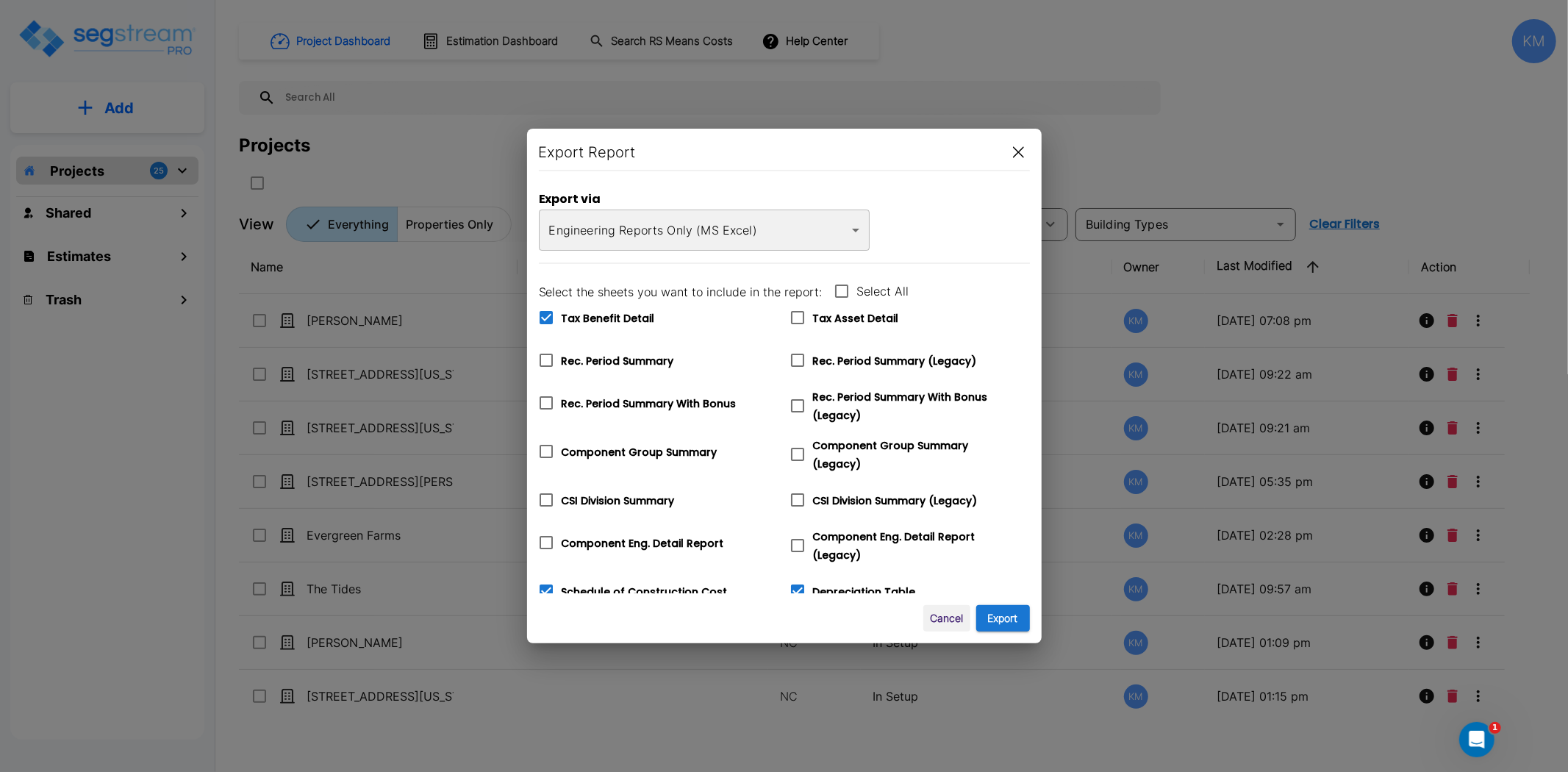
click at [605, 586] on span "Schedule of Construction Cost" at bounding box center [645, 591] width 166 height 15
click at [545, 586] on input "Schedule of Construction Cost" at bounding box center [537, 582] width 15 height 12
checkbox input "false"
drag, startPoint x: 813, startPoint y: 590, endPoint x: 836, endPoint y: 590, distance: 23.0
click at [816, 590] on span "Depreciation Table" at bounding box center [864, 591] width 103 height 15
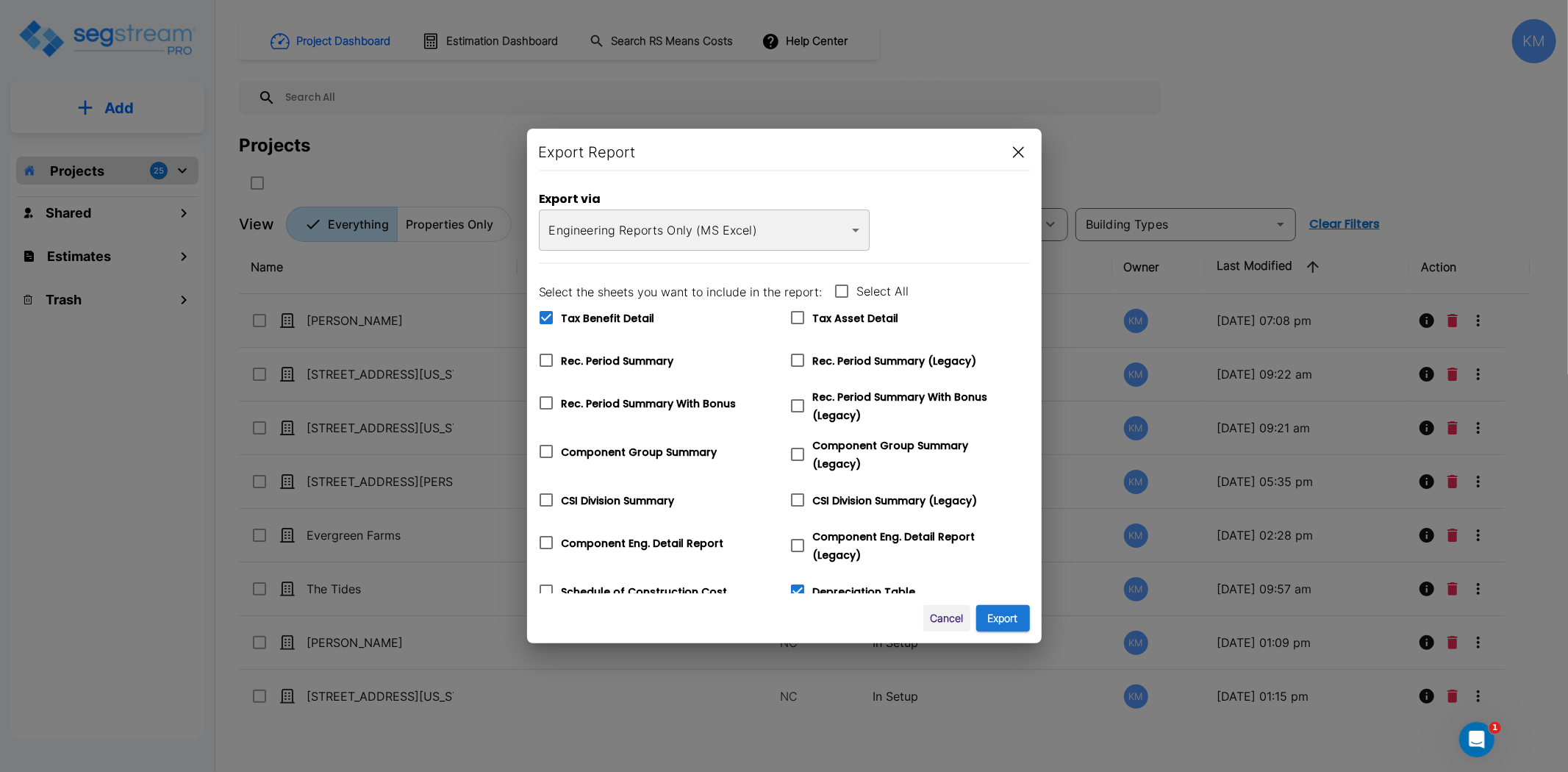
click at [797, 588] on input "Depreciation Table" at bounding box center [789, 582] width 15 height 12
checkbox input "false"
click at [1004, 620] on button "Export" at bounding box center [1003, 618] width 54 height 27
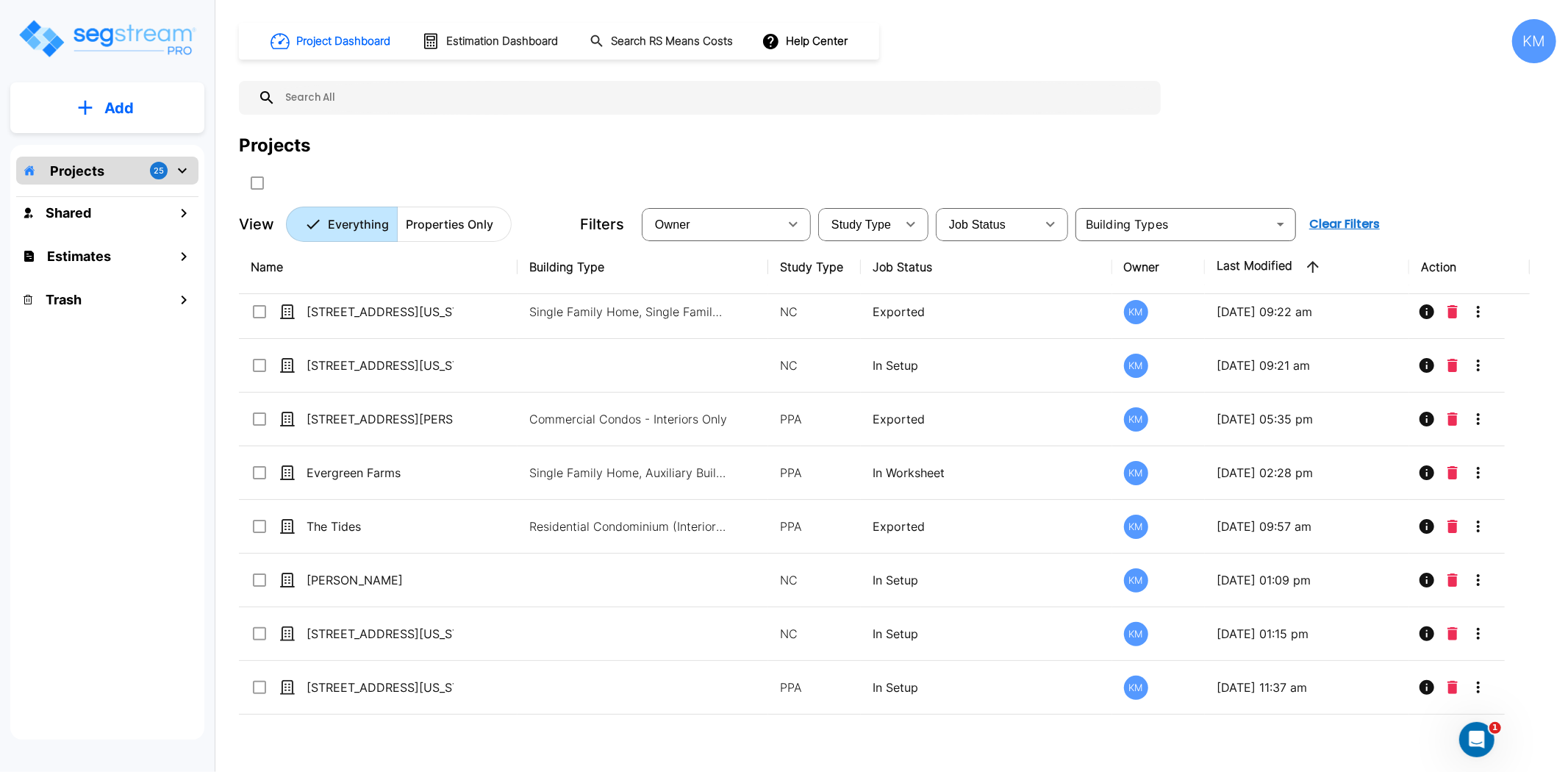
scroll to position [0, 0]
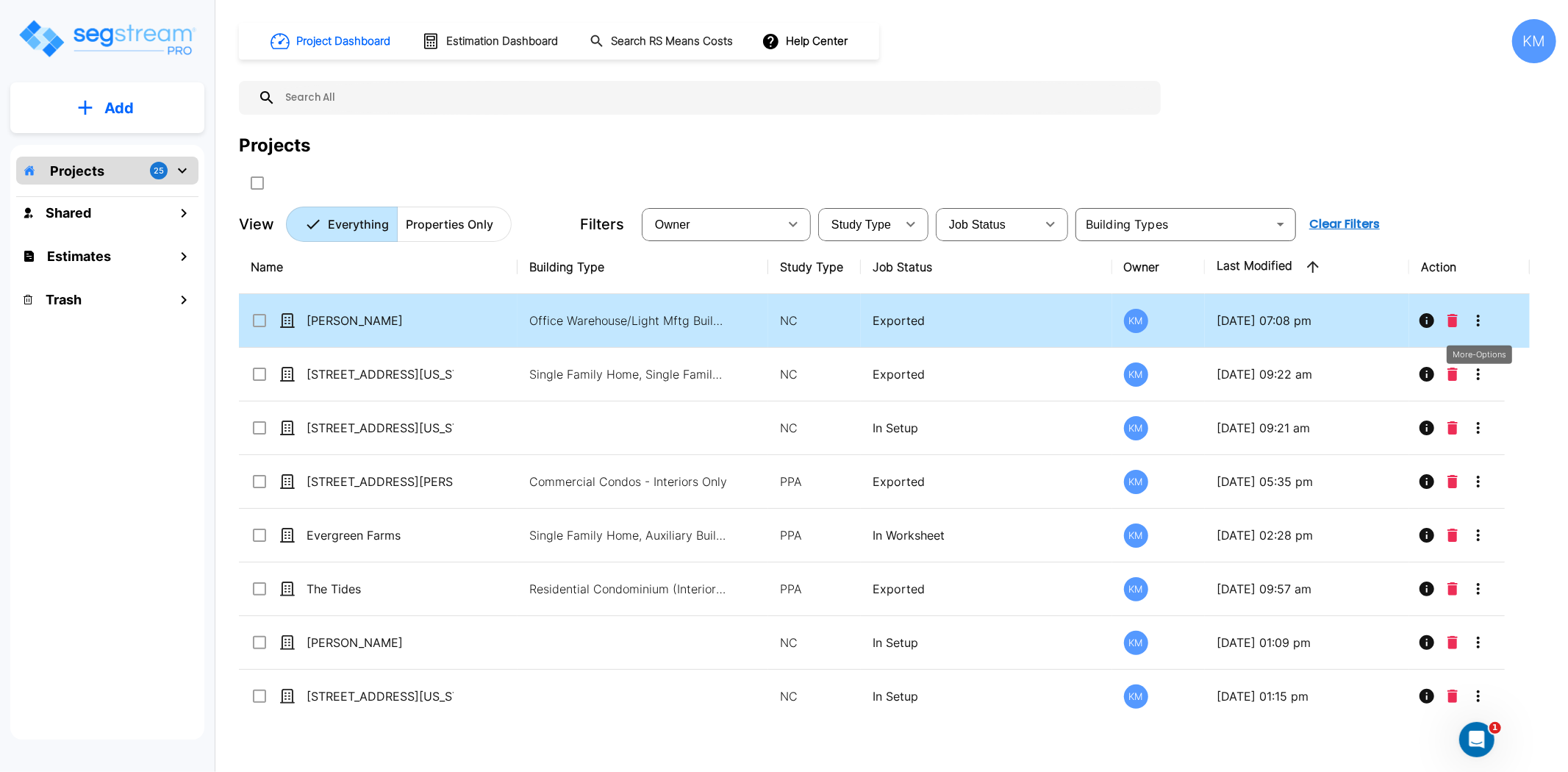
click at [1479, 313] on icon "More-Options" at bounding box center [1478, 320] width 18 height 18
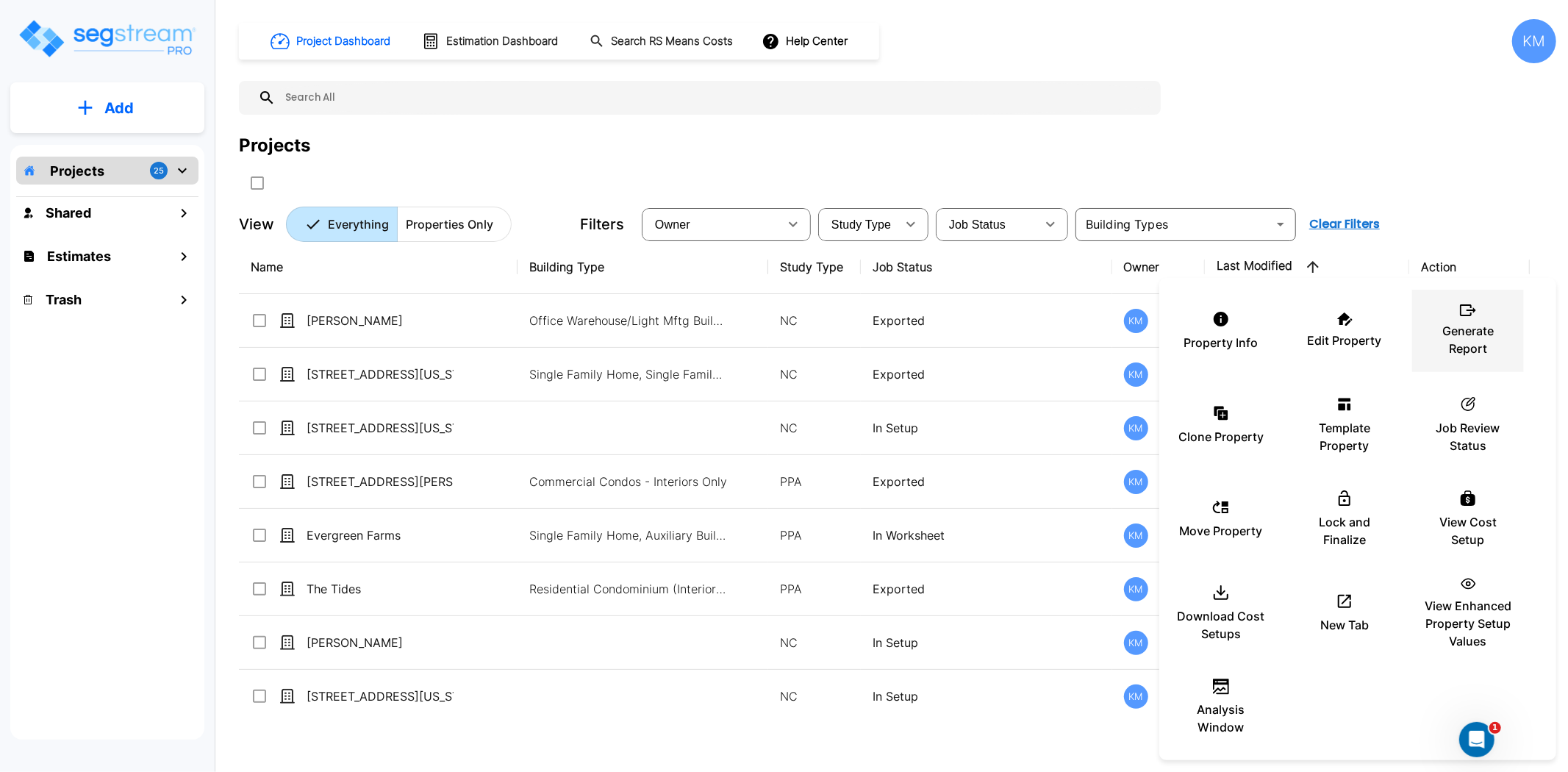
click at [1453, 327] on p "Generate Report" at bounding box center [1468, 340] width 88 height 35
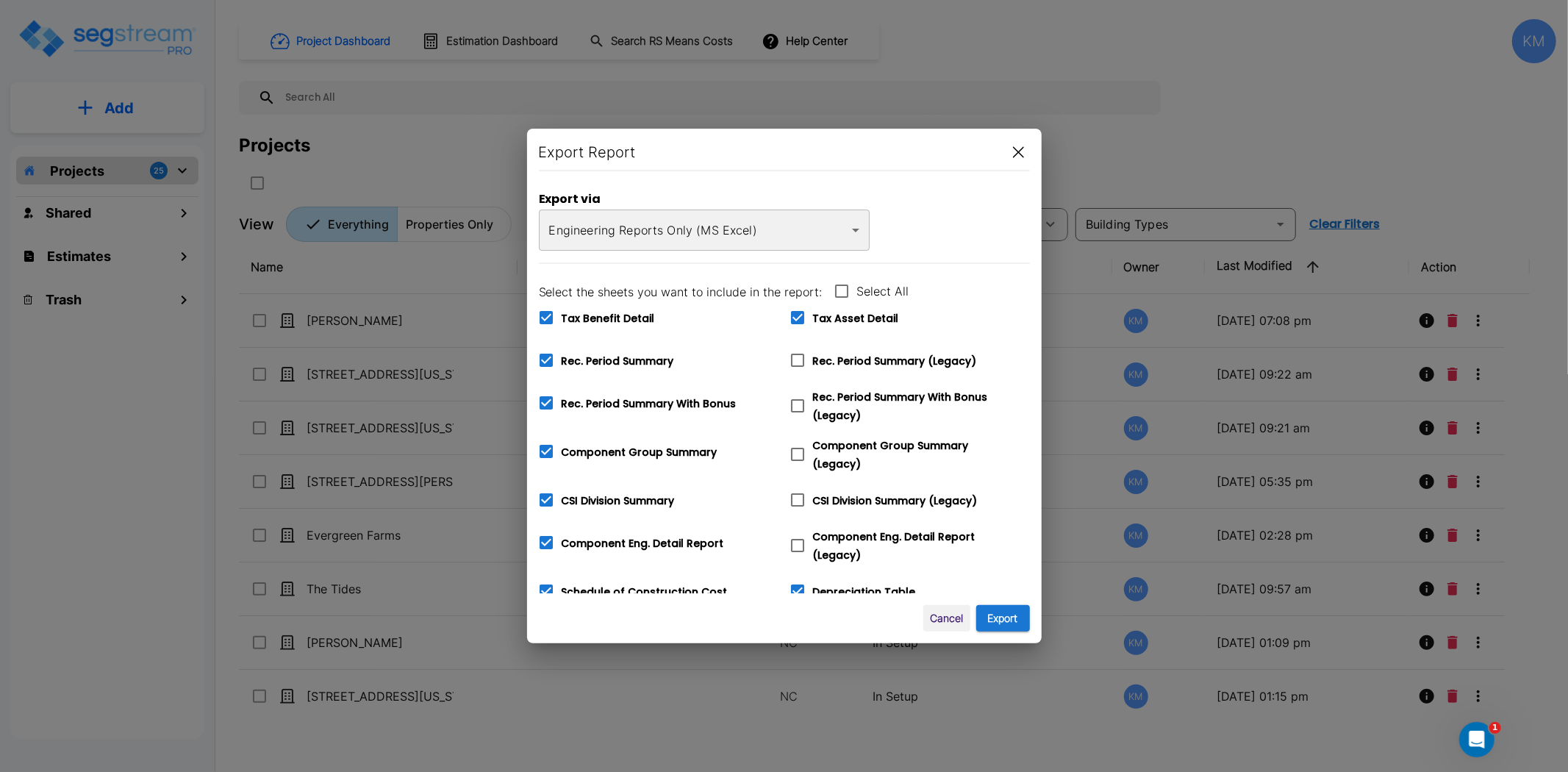
click at [631, 357] on span "Rec. Period Summary" at bounding box center [618, 360] width 113 height 15
click at [545, 357] on input "Rec. Period Summary" at bounding box center [537, 351] width 15 height 12
checkbox input "false"
click at [633, 396] on span "Rec. Period Summary With Bonus" at bounding box center [649, 403] width 175 height 15
click at [545, 396] on input "Rec. Period Summary With Bonus" at bounding box center [537, 393] width 15 height 12
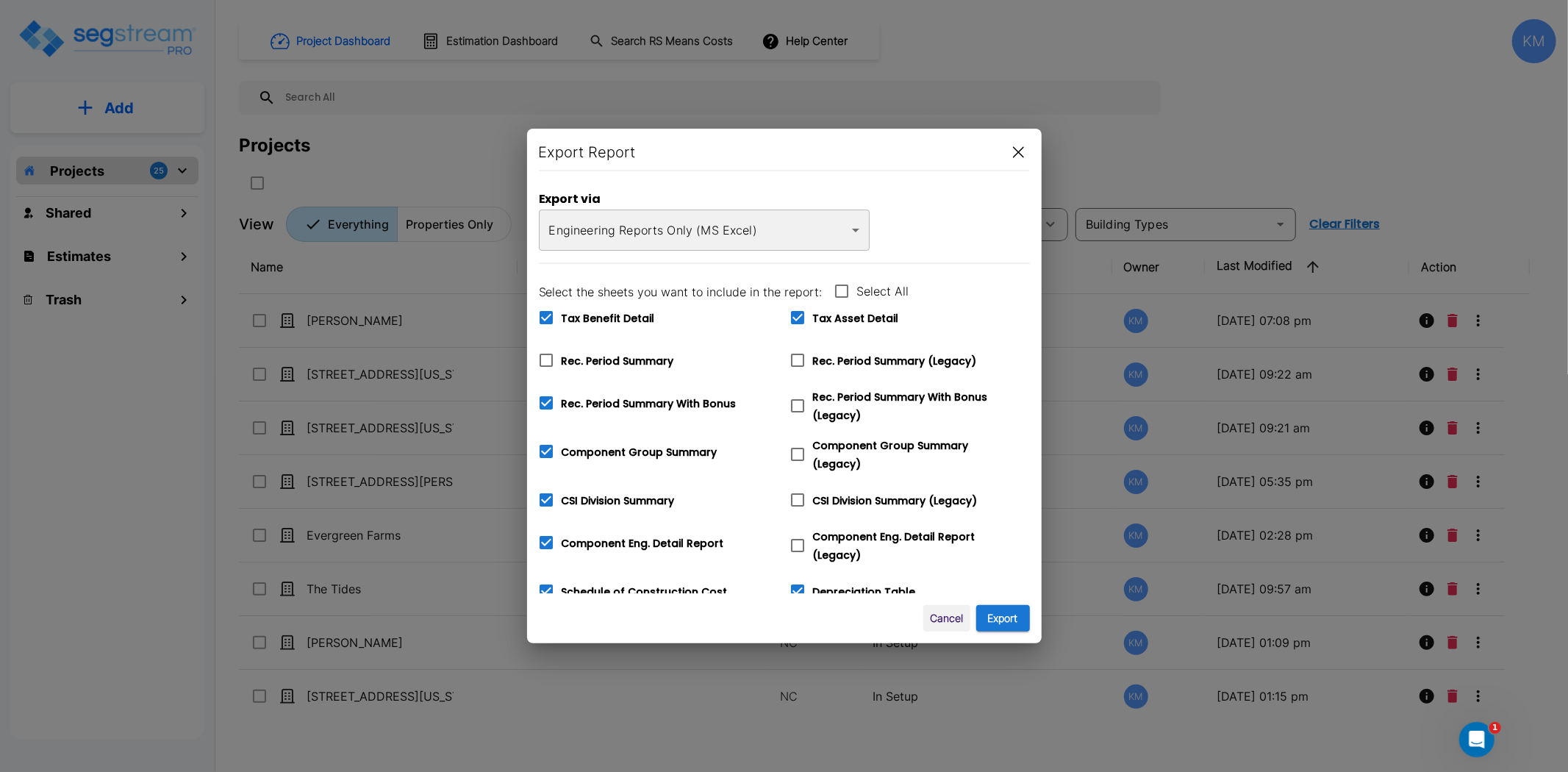
checkbox input "false"
click at [844, 319] on span "Tax Asset Detail" at bounding box center [856, 318] width 86 height 15
click at [797, 314] on input "Tax Asset Detail" at bounding box center [789, 308] width 15 height 12
checkbox input "false"
click at [836, 596] on div "Export Report Export via Engineering Reports Only (MS Excel) xlsx ​ Select the …" at bounding box center [784, 386] width 514 height 514
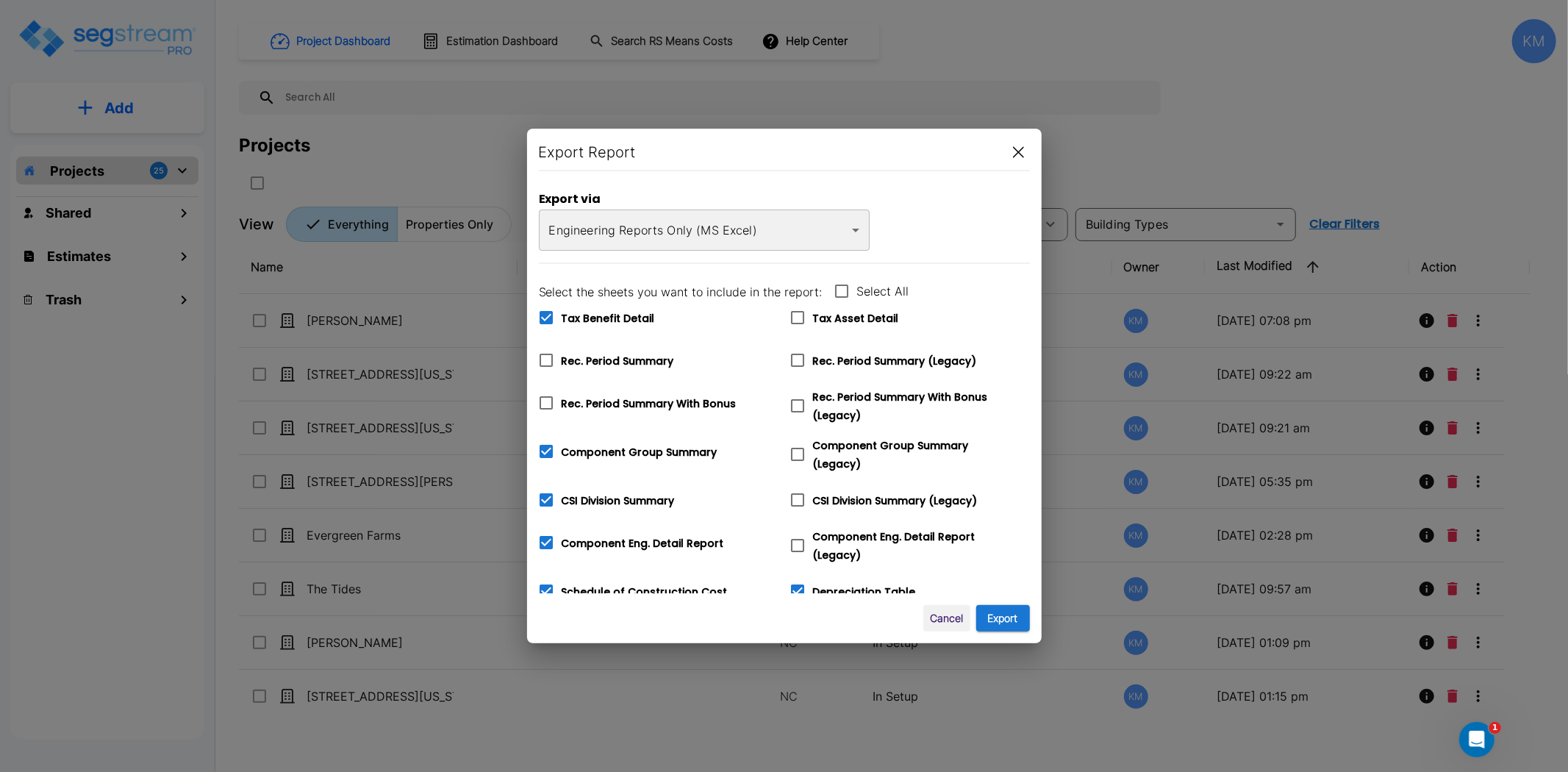
click at [835, 584] on span "Depreciation Table" at bounding box center [864, 591] width 103 height 15
click at [797, 583] on input "Depreciation Table" at bounding box center [789, 582] width 15 height 12
checkbox input "false"
click at [584, 448] on span "Component Group Summary" at bounding box center [639, 452] width 156 height 15
click at [545, 448] on input "Component Group Summary" at bounding box center [537, 442] width 15 height 12
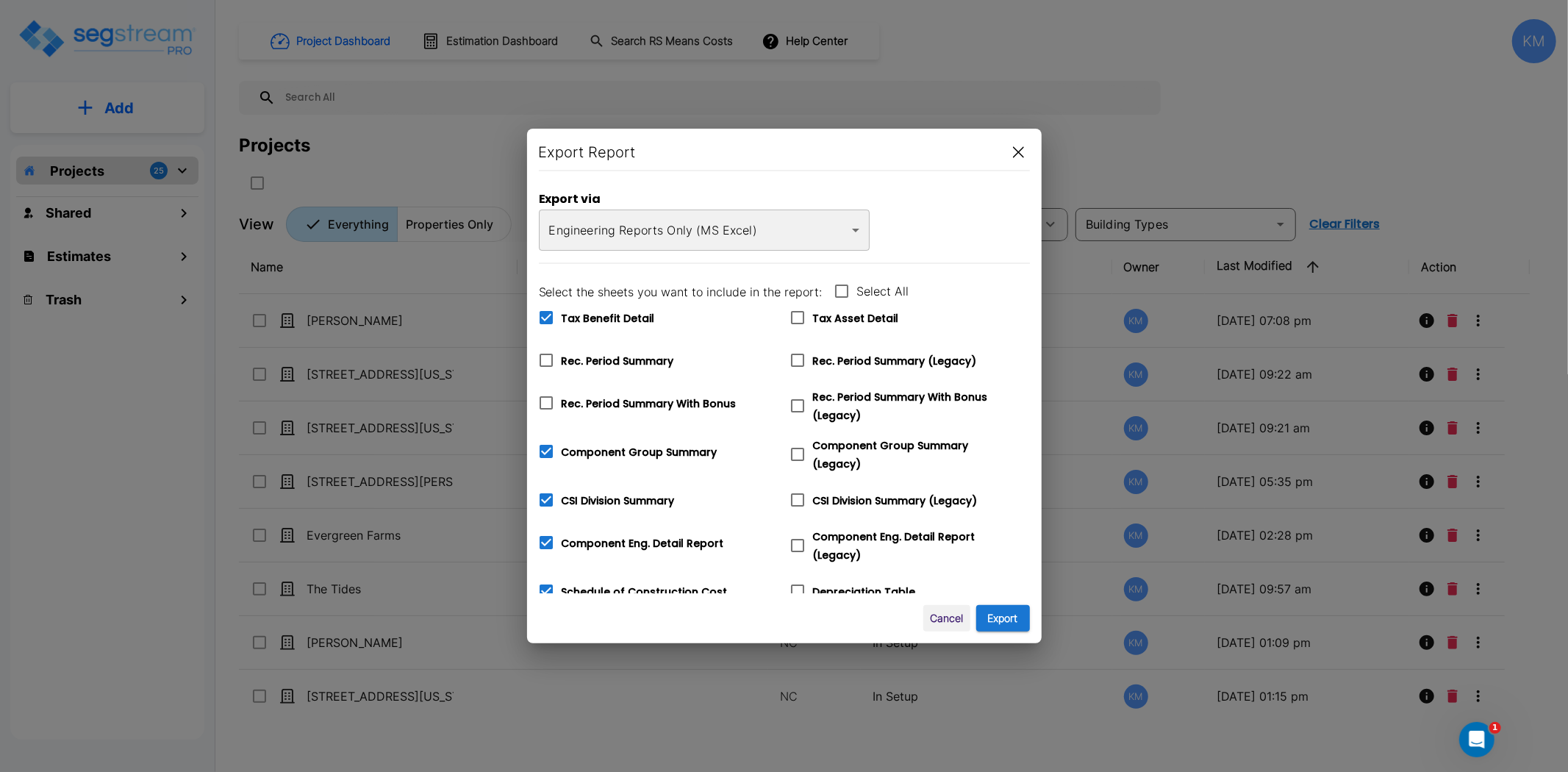
checkbox input "false"
click at [600, 494] on span "CSI Division Summary" at bounding box center [619, 500] width 113 height 15
click at [545, 494] on input "CSI Division Summary" at bounding box center [537, 491] width 15 height 12
checkbox input "false"
click at [603, 536] on span "Component Eng. Detail Report" at bounding box center [643, 543] width 163 height 15
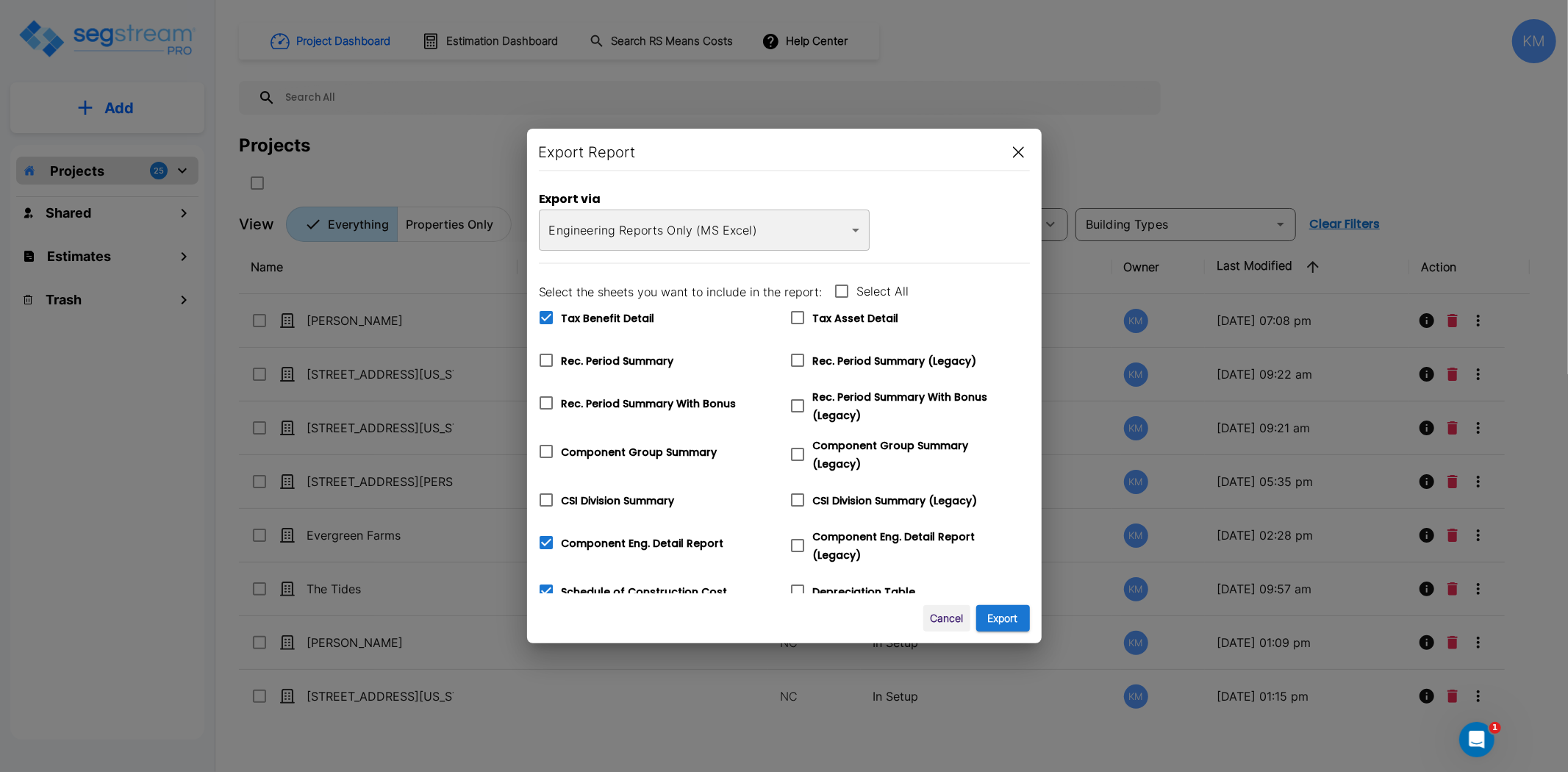
click at [545, 534] on input "Component Eng. Detail Report" at bounding box center [537, 533] width 15 height 12
checkbox input "false"
click at [605, 584] on span "Schedule of Construction Cost" at bounding box center [645, 591] width 166 height 15
click at [545, 583] on input "Schedule of Construction Cost" at bounding box center [537, 582] width 15 height 12
checkbox input "false"
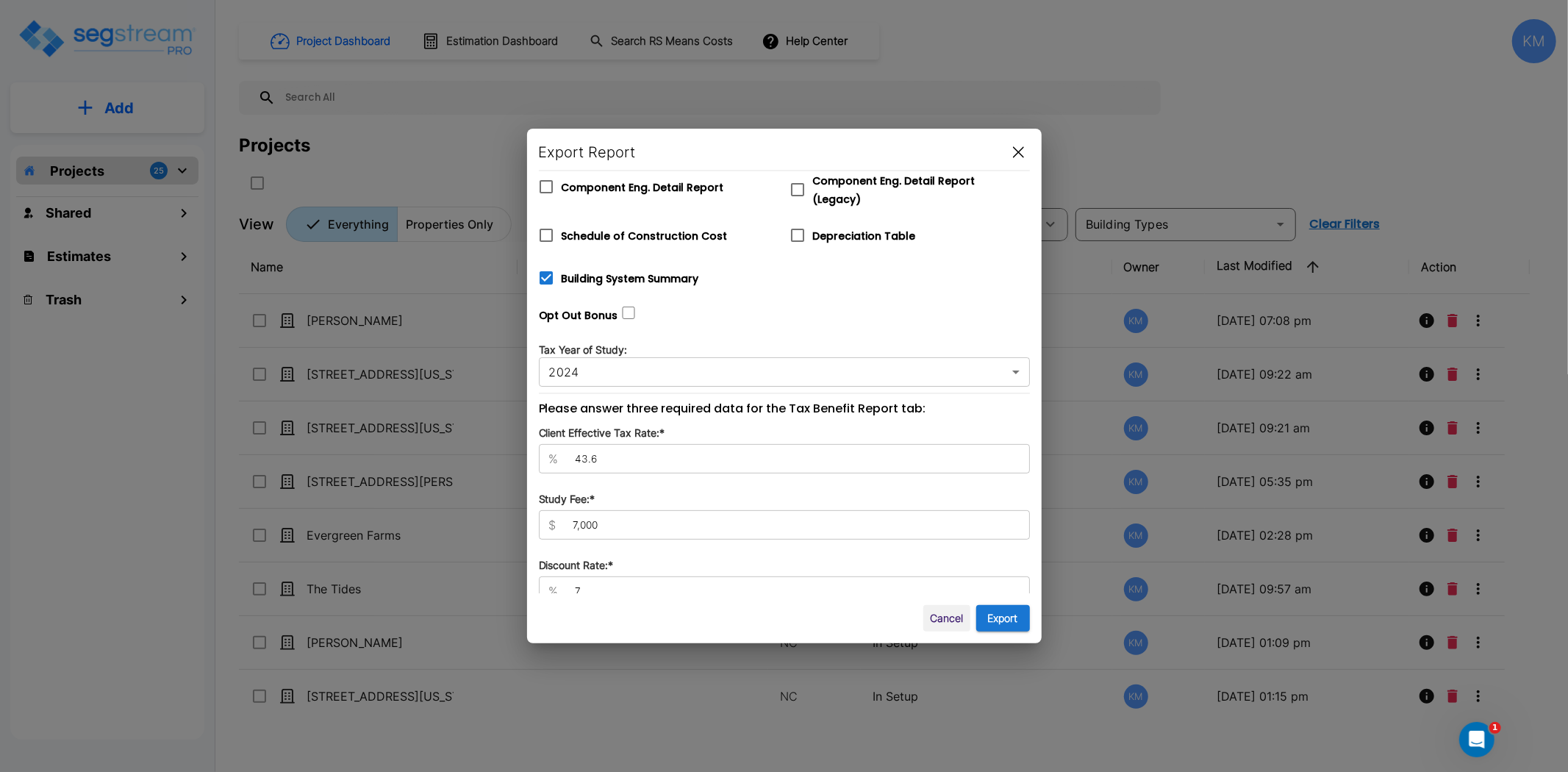
scroll to position [363, 0]
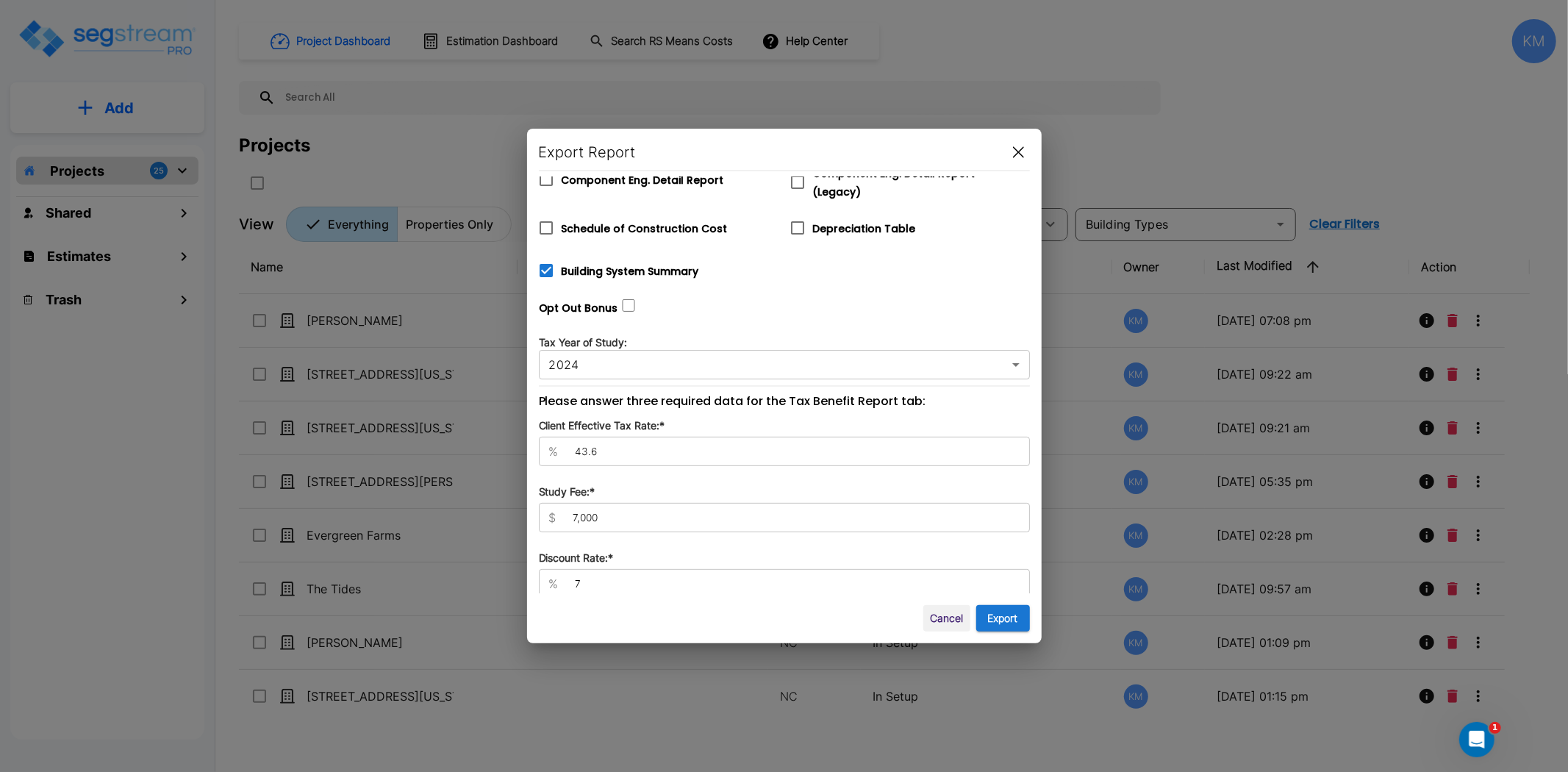
click at [943, 615] on button "Cancel" at bounding box center [946, 618] width 47 height 27
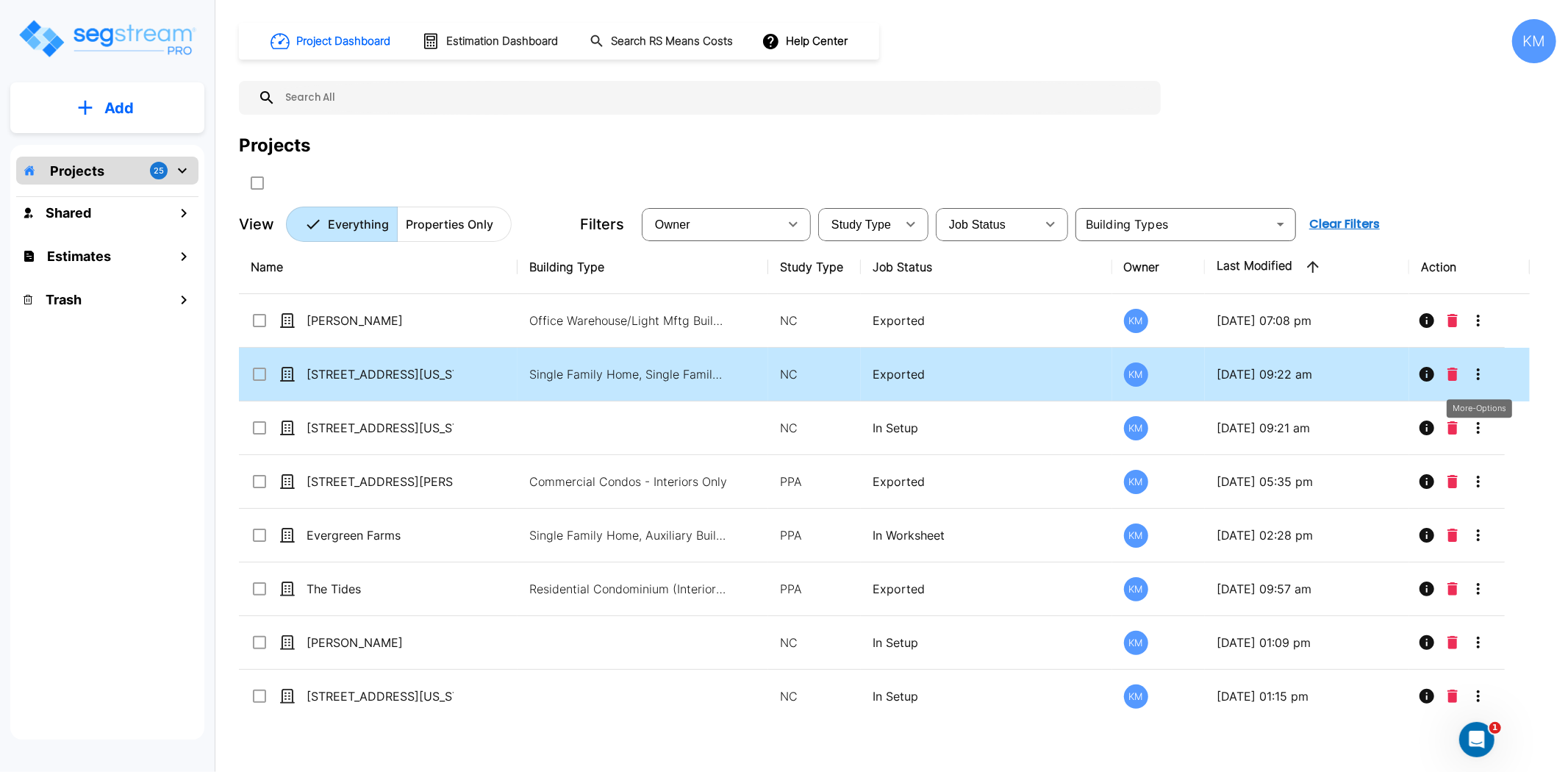
click at [1479, 367] on icon "More-Options" at bounding box center [1478, 374] width 18 height 18
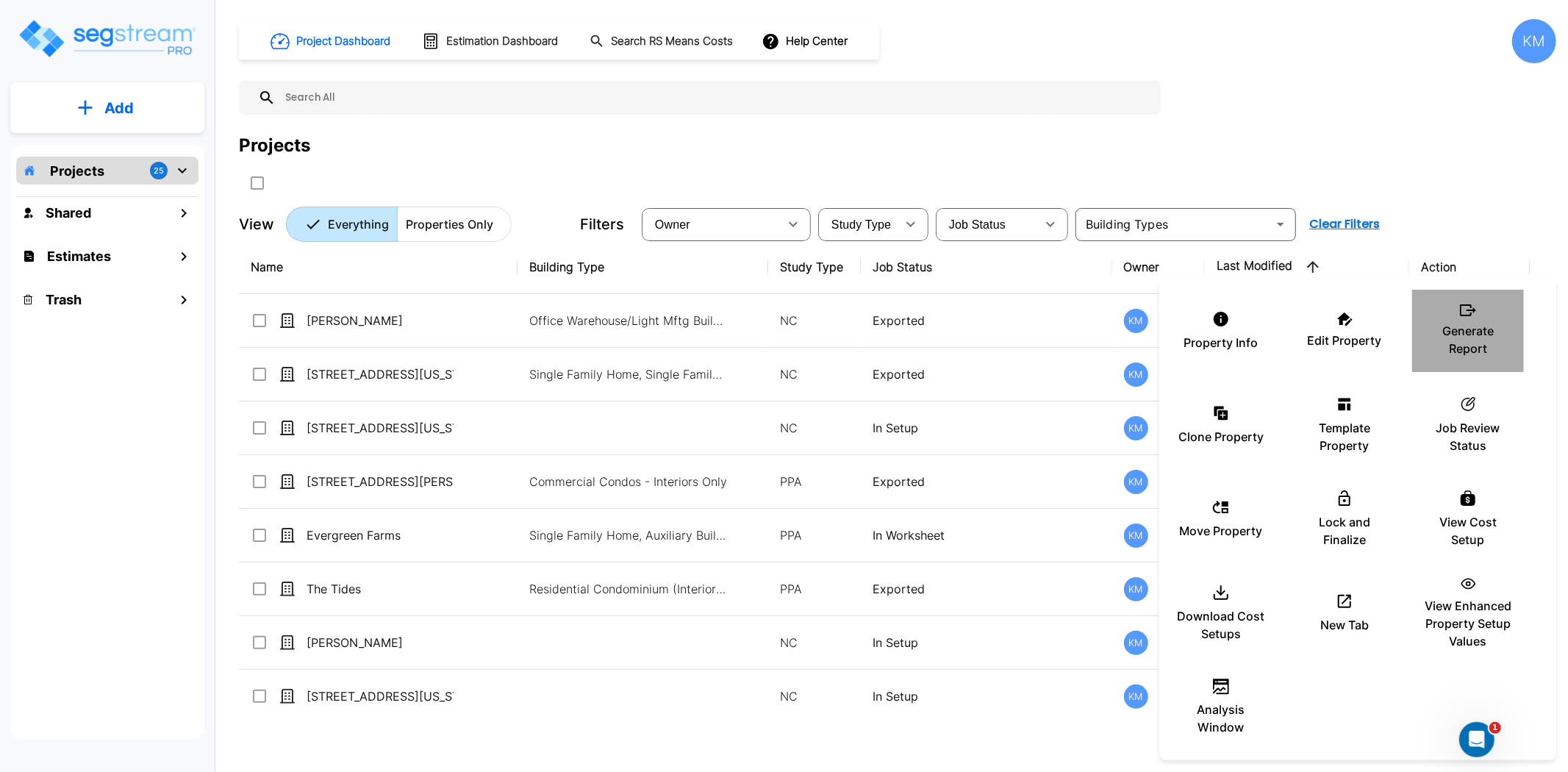
click at [1445, 330] on p "Generate Report" at bounding box center [1468, 340] width 88 height 35
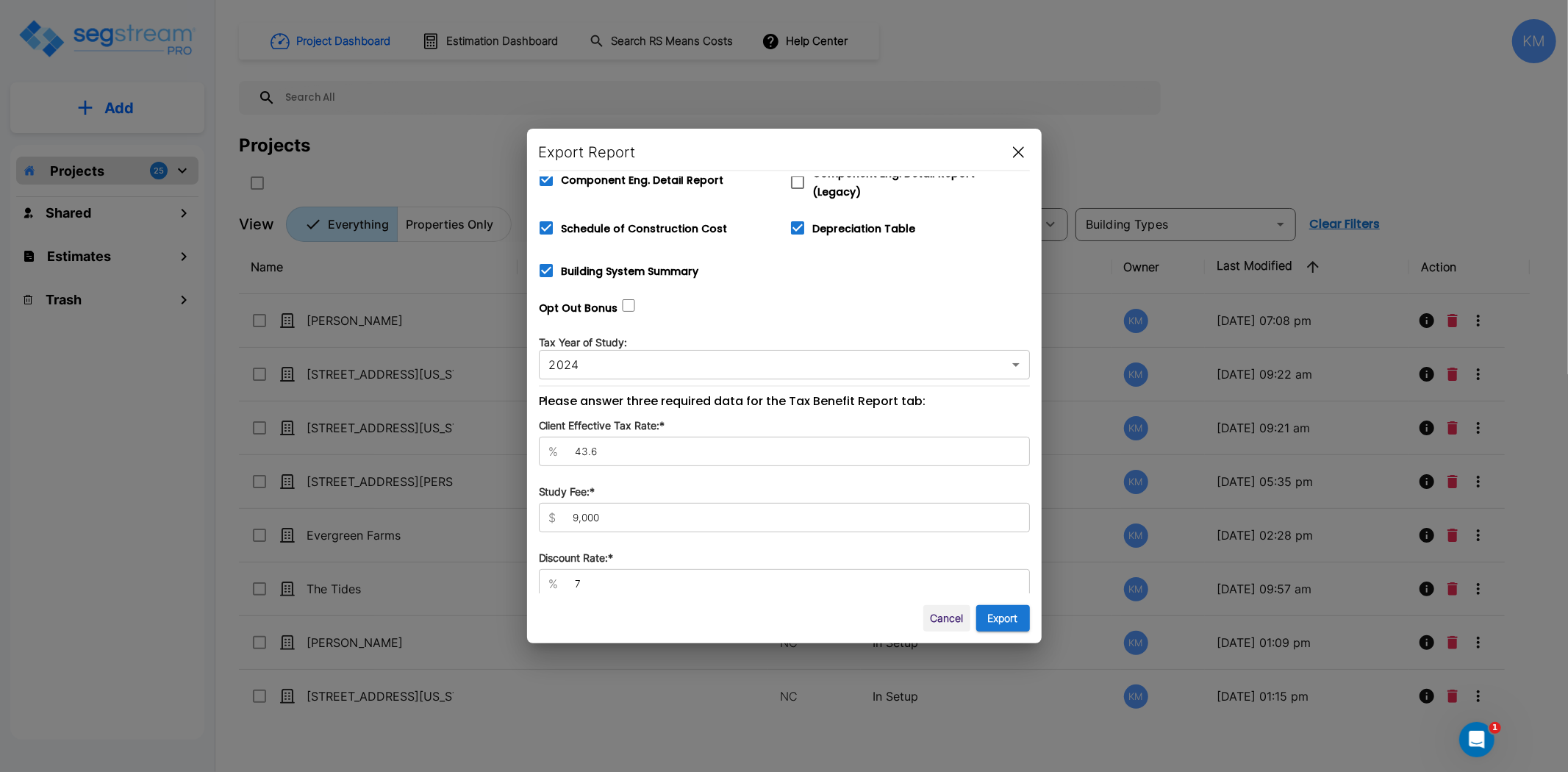
click at [1020, 152] on icon "button" at bounding box center [1018, 152] width 11 height 11
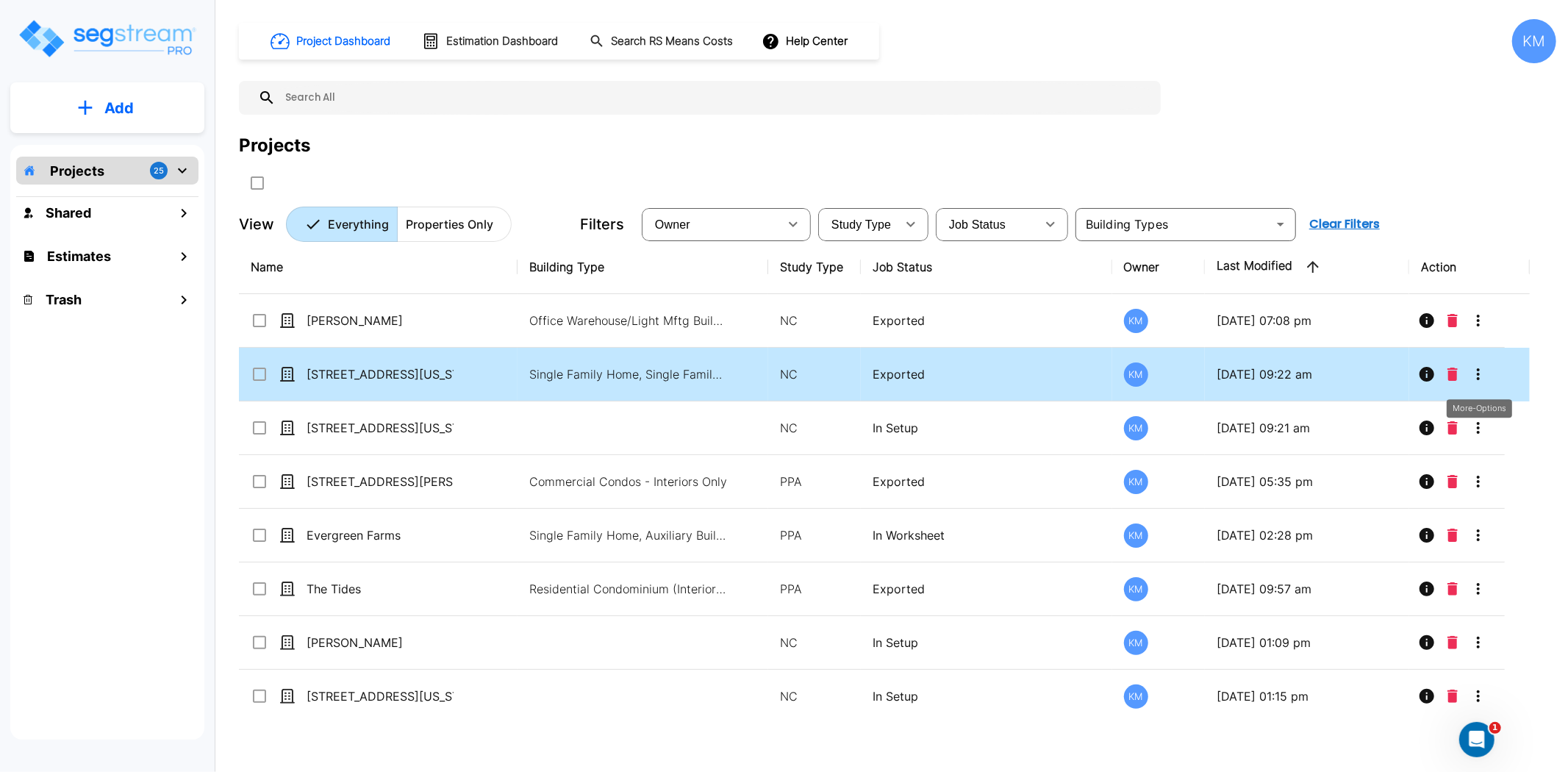
click at [1486, 370] on icon "More-Options" at bounding box center [1478, 374] width 18 height 18
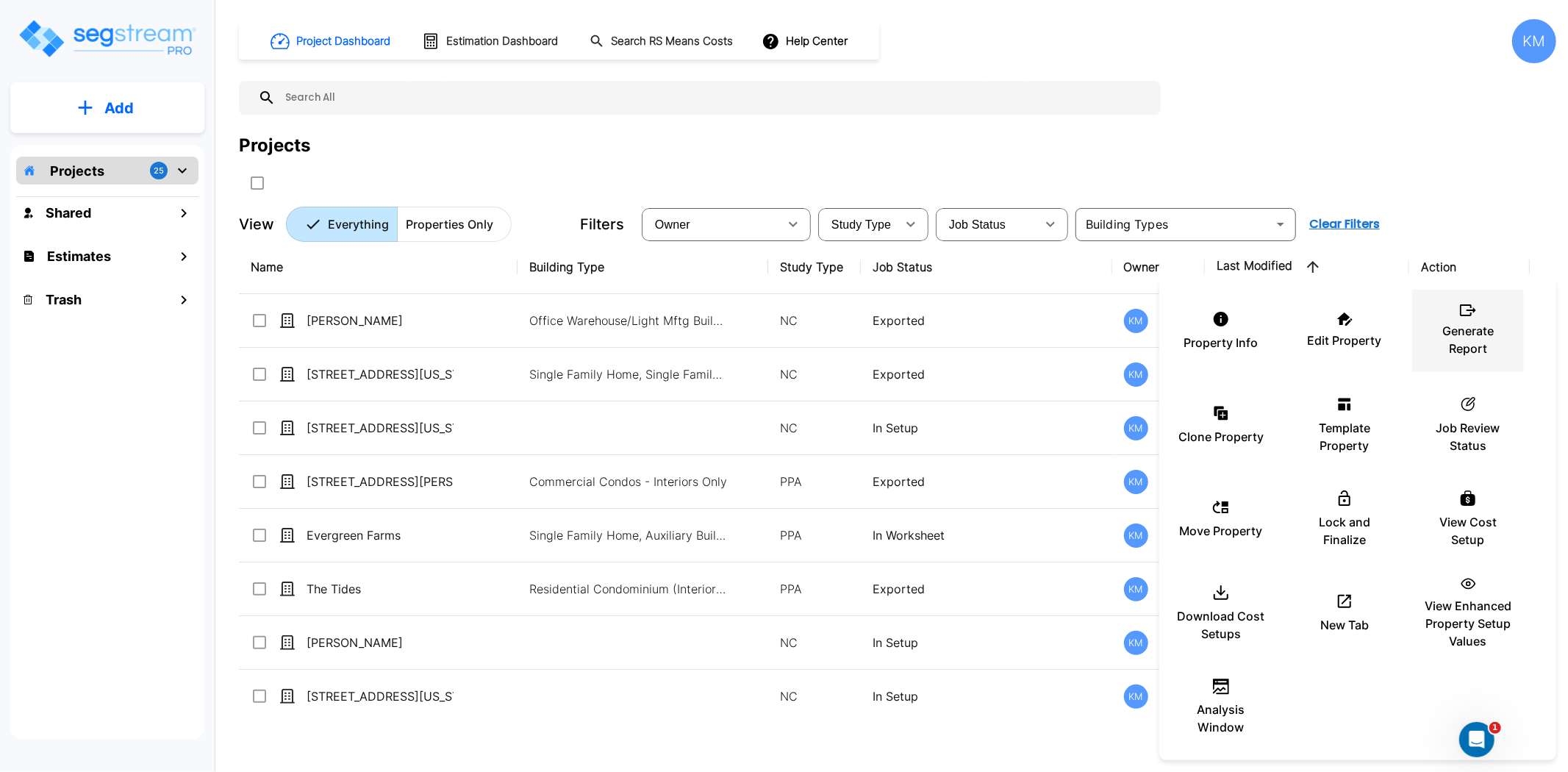
click at [1473, 324] on p "Generate Report" at bounding box center [1468, 340] width 88 height 35
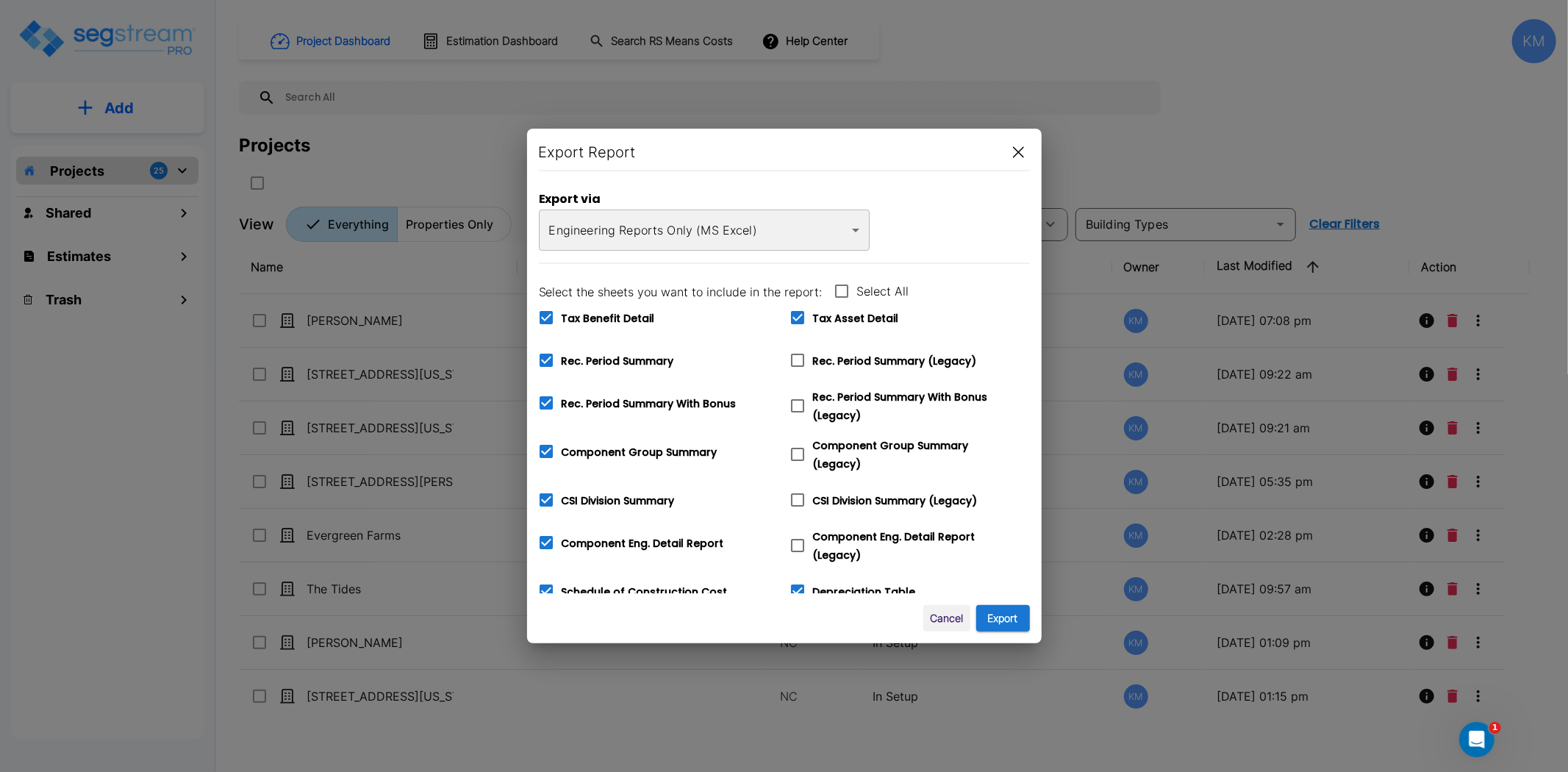
click at [1017, 145] on button "button" at bounding box center [1019, 152] width 23 height 24
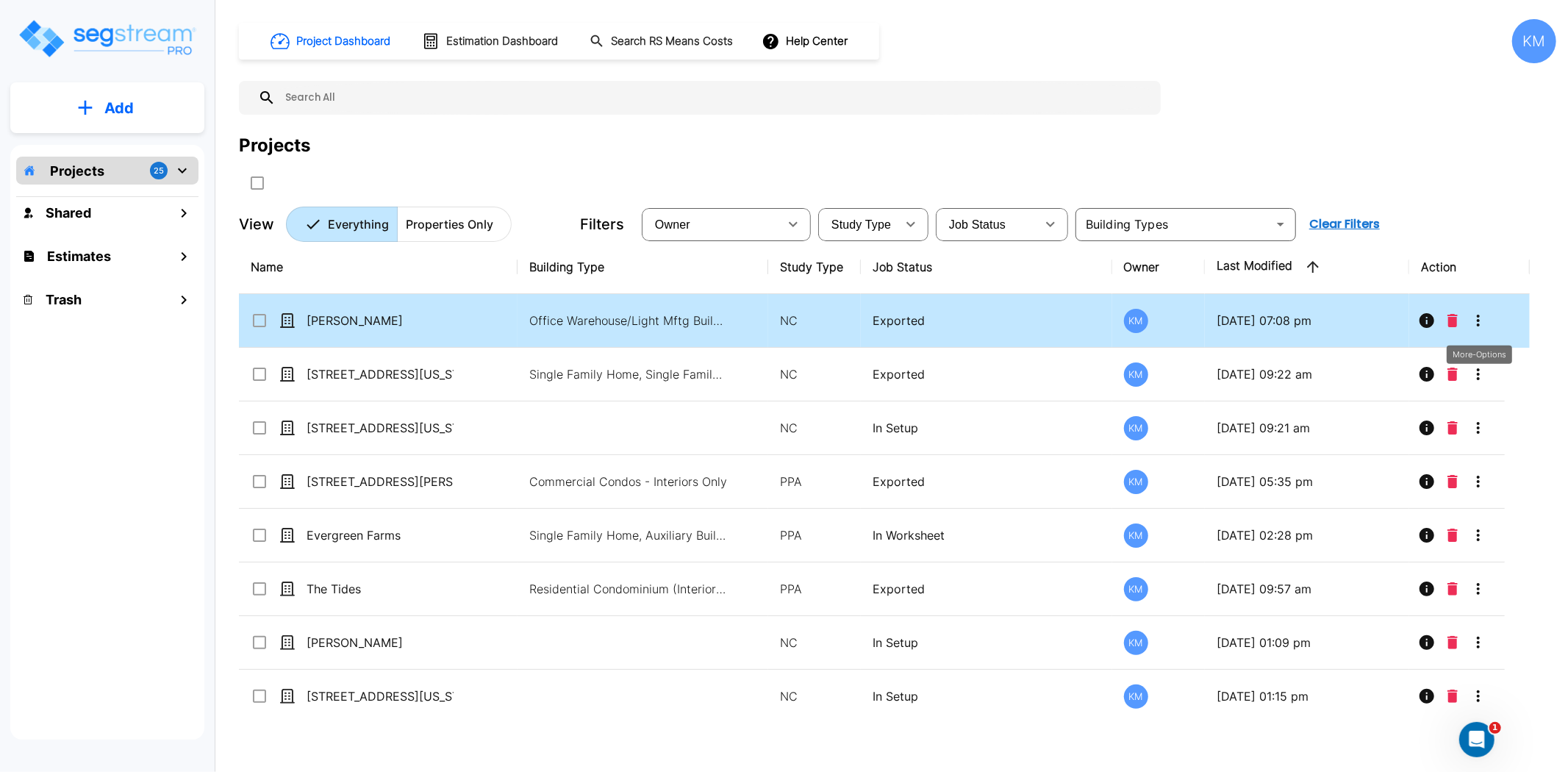
click at [1480, 317] on icon "More-Options" at bounding box center [1478, 320] width 18 height 18
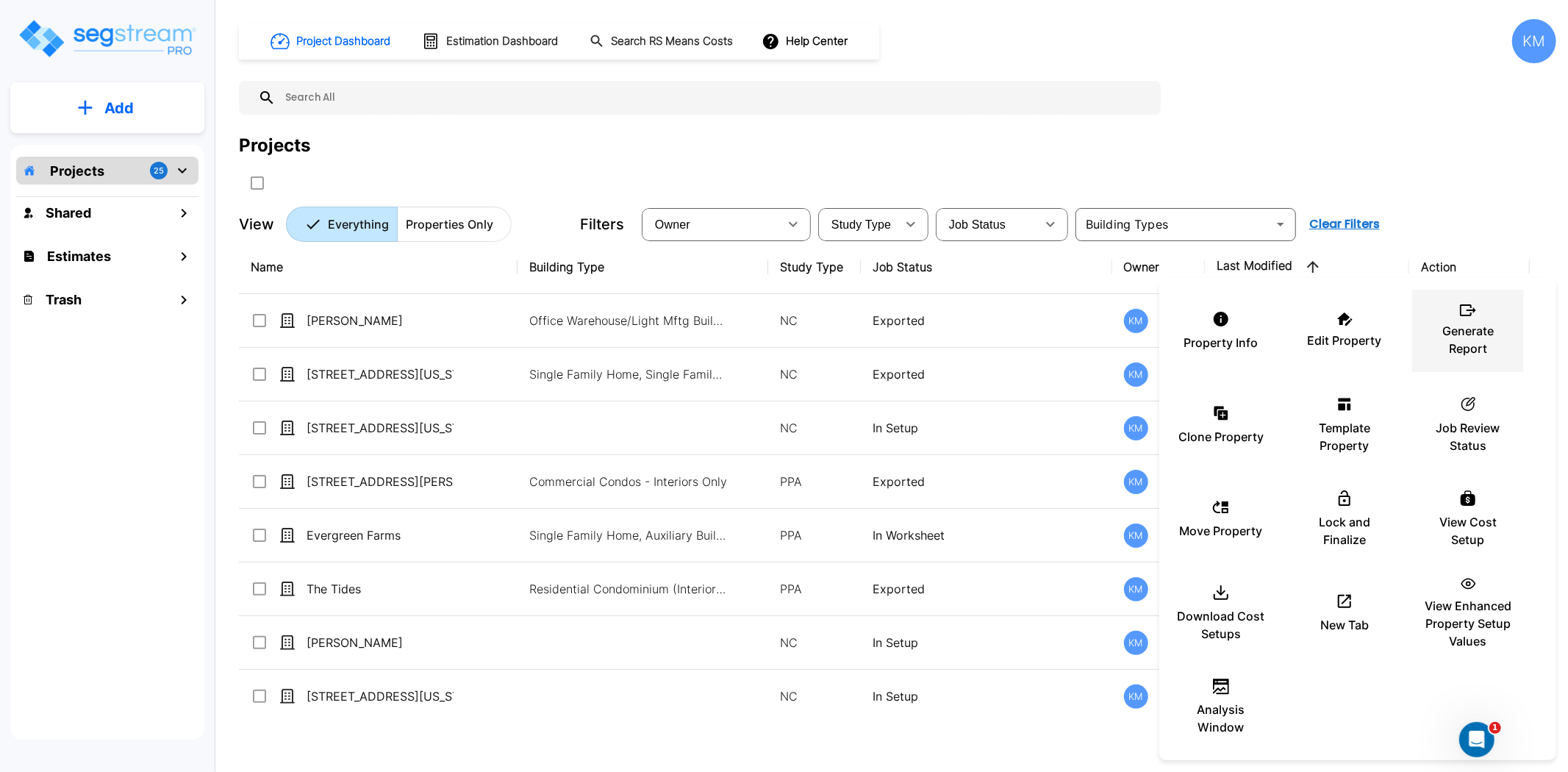
click at [1461, 336] on p "Generate Report" at bounding box center [1468, 340] width 88 height 35
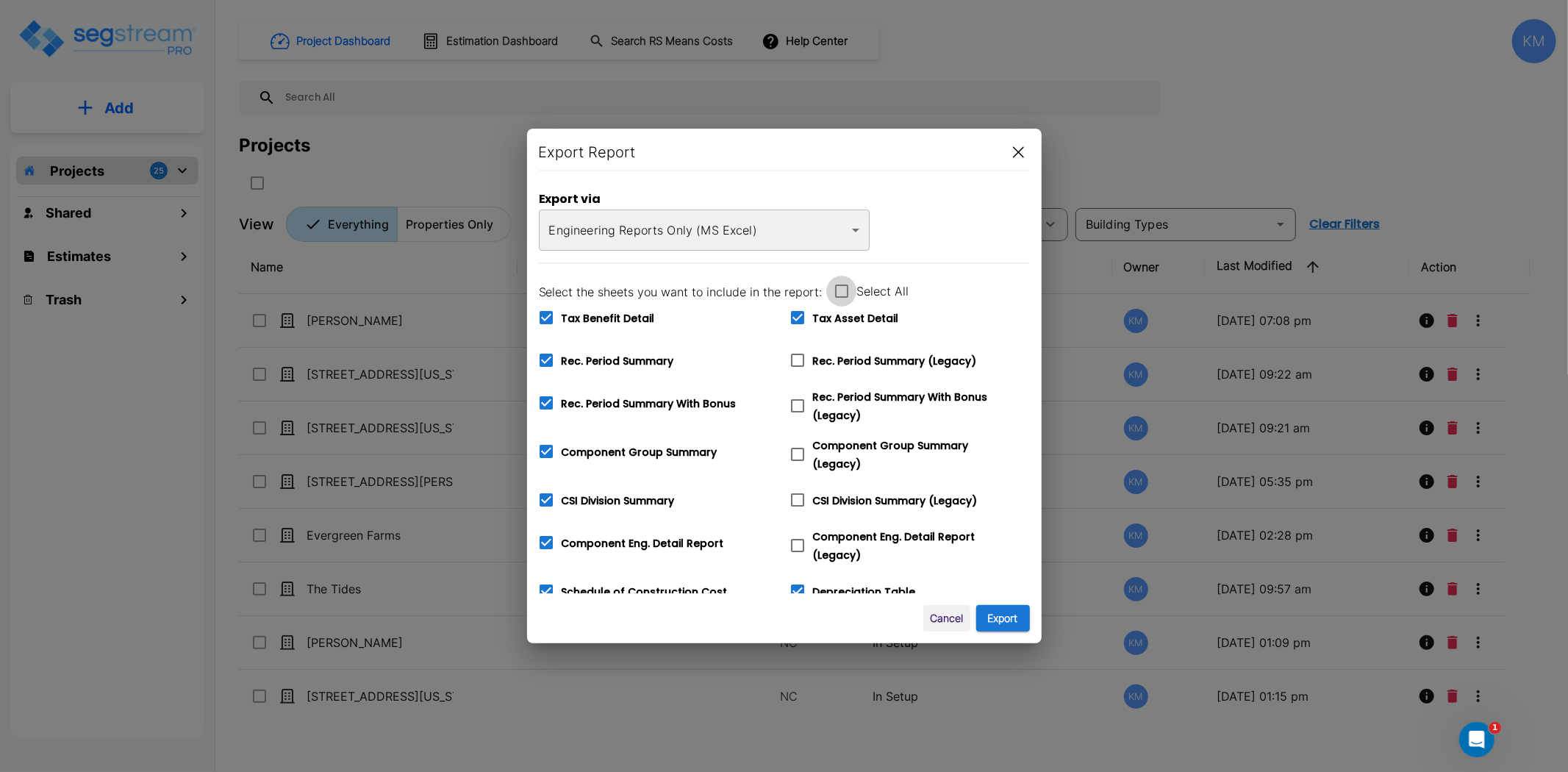
click at [841, 285] on icon at bounding box center [841, 291] width 13 height 13
click at [841, 285] on input "Select All" at bounding box center [833, 282] width 15 height 12
checkbox input "false"
click at [1008, 631] on button "Export" at bounding box center [1003, 618] width 54 height 27
